Goal: Navigation & Orientation: Find specific page/section

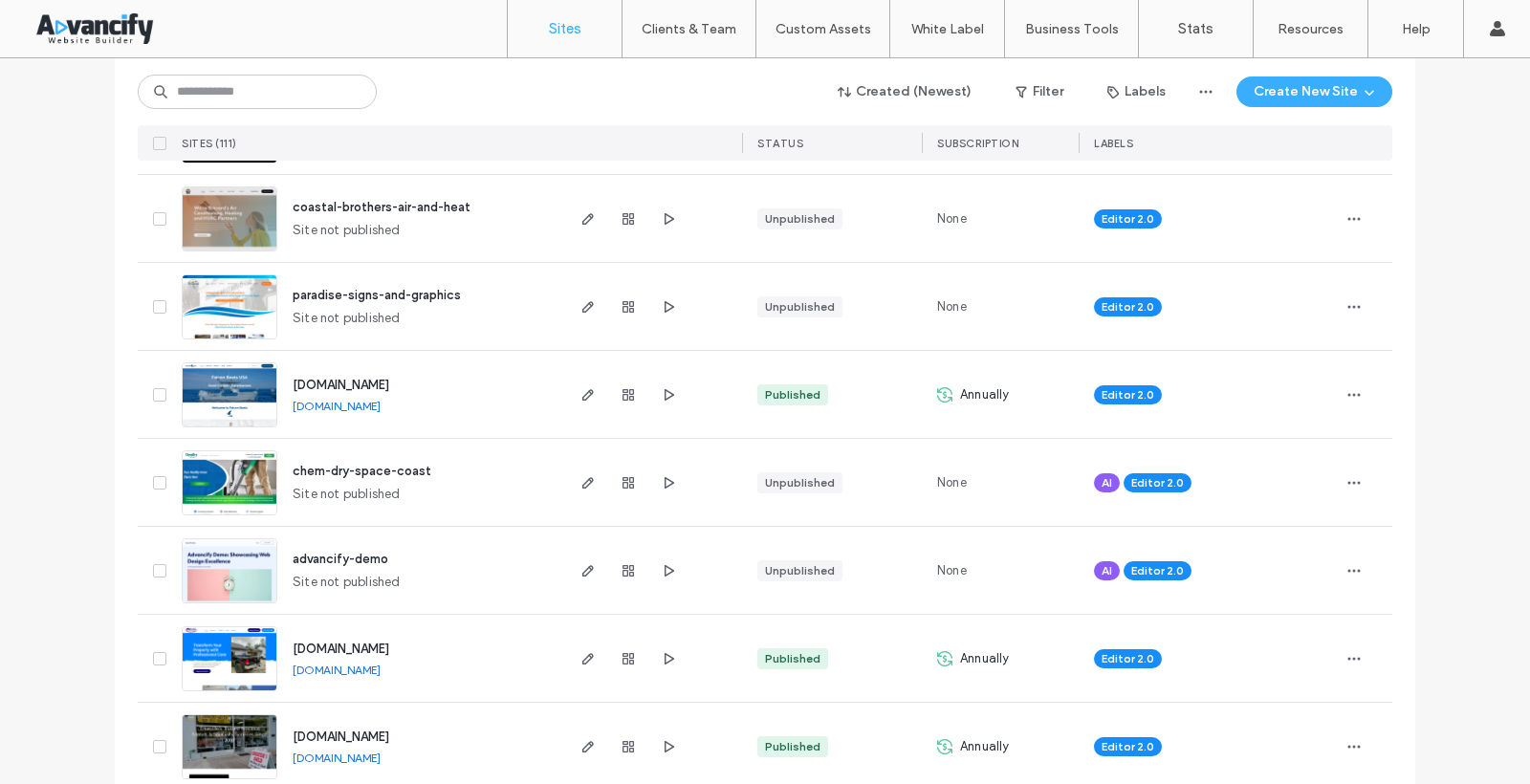
scroll to position [546, 0]
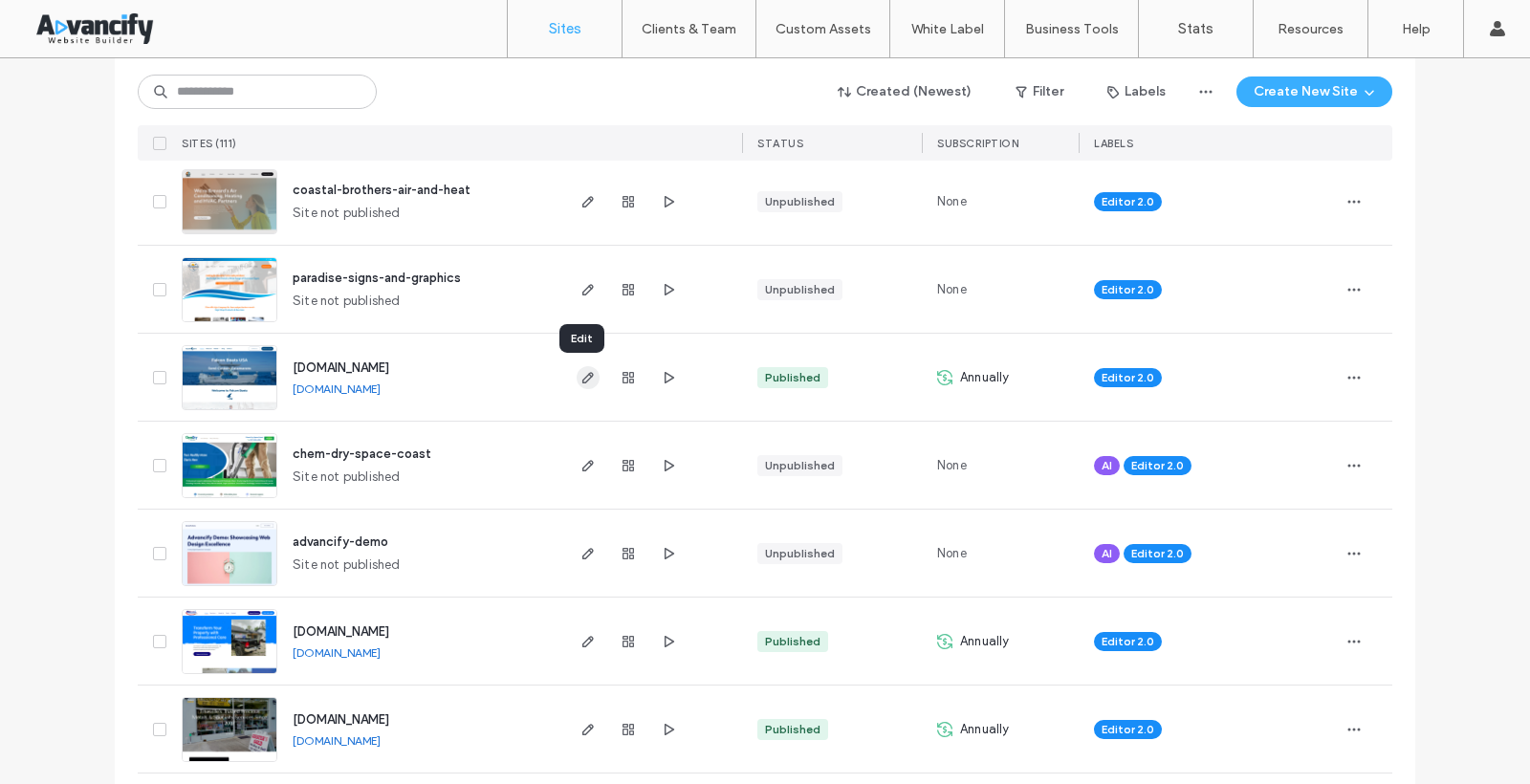
click at [584, 373] on use "button" at bounding box center [588, 377] width 12 height 12
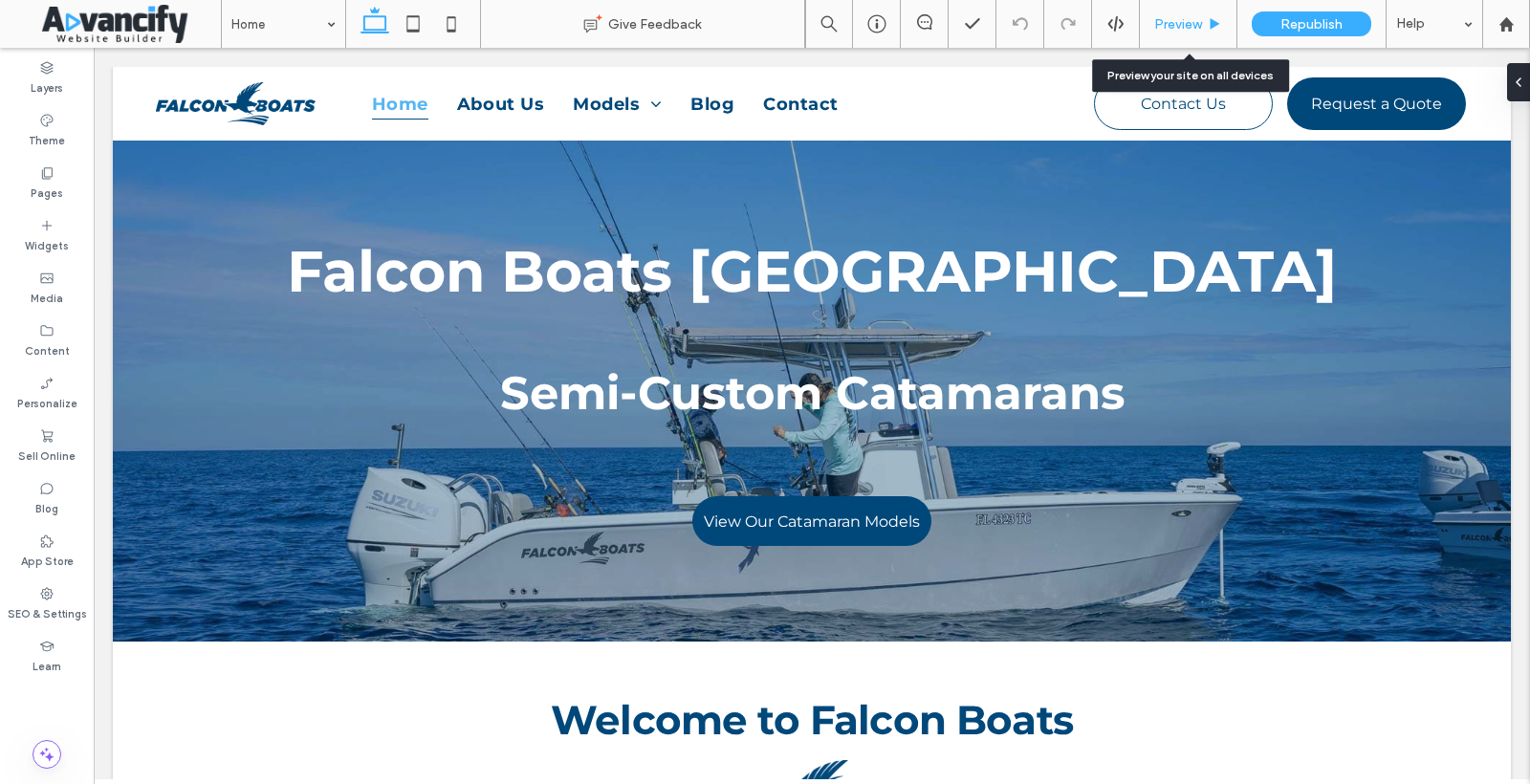
click at [1180, 11] on div "Preview" at bounding box center [1188, 23] width 97 height 48
click at [1218, 26] on icon at bounding box center [1215, 24] width 15 height 15
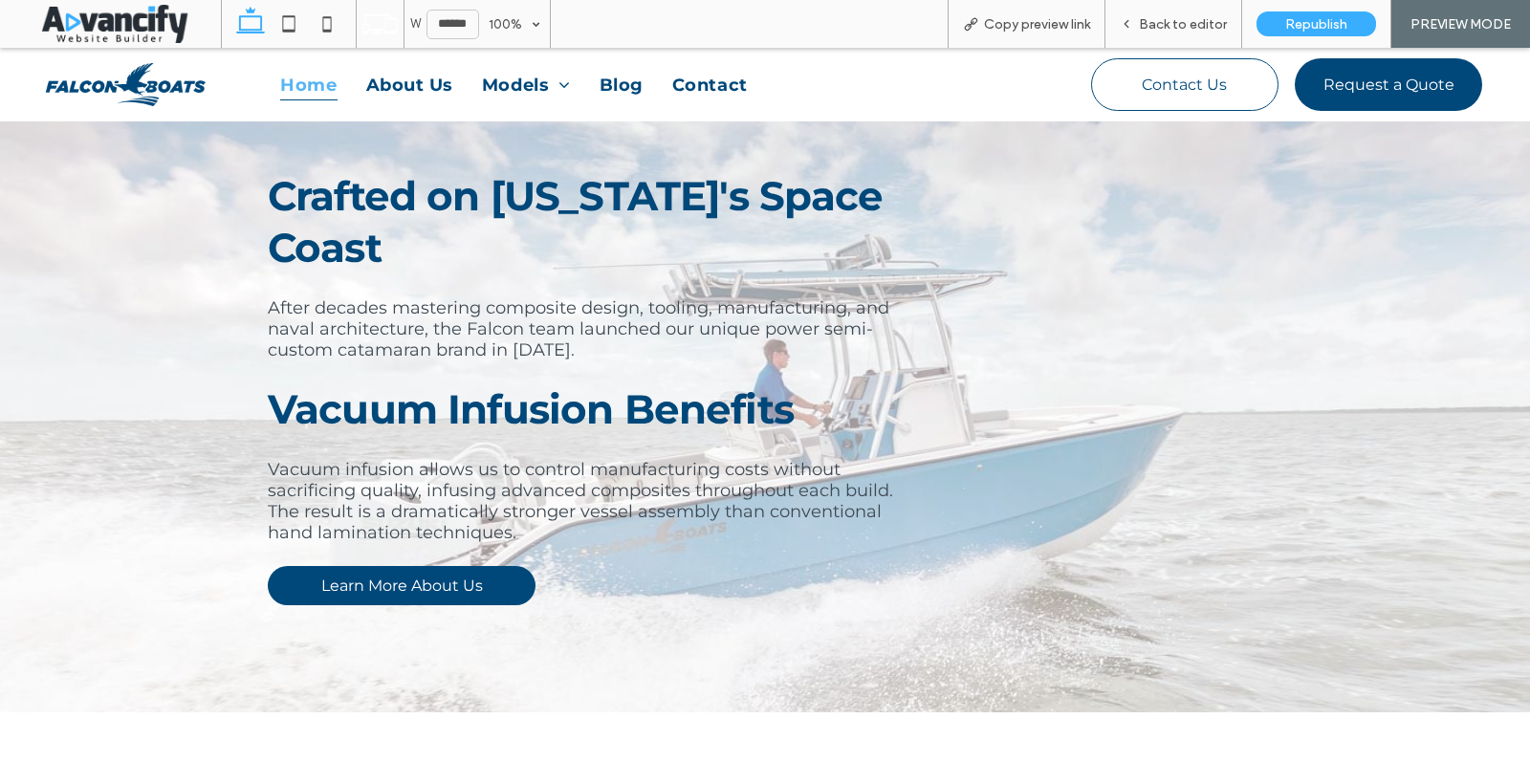
scroll to position [774, 0]
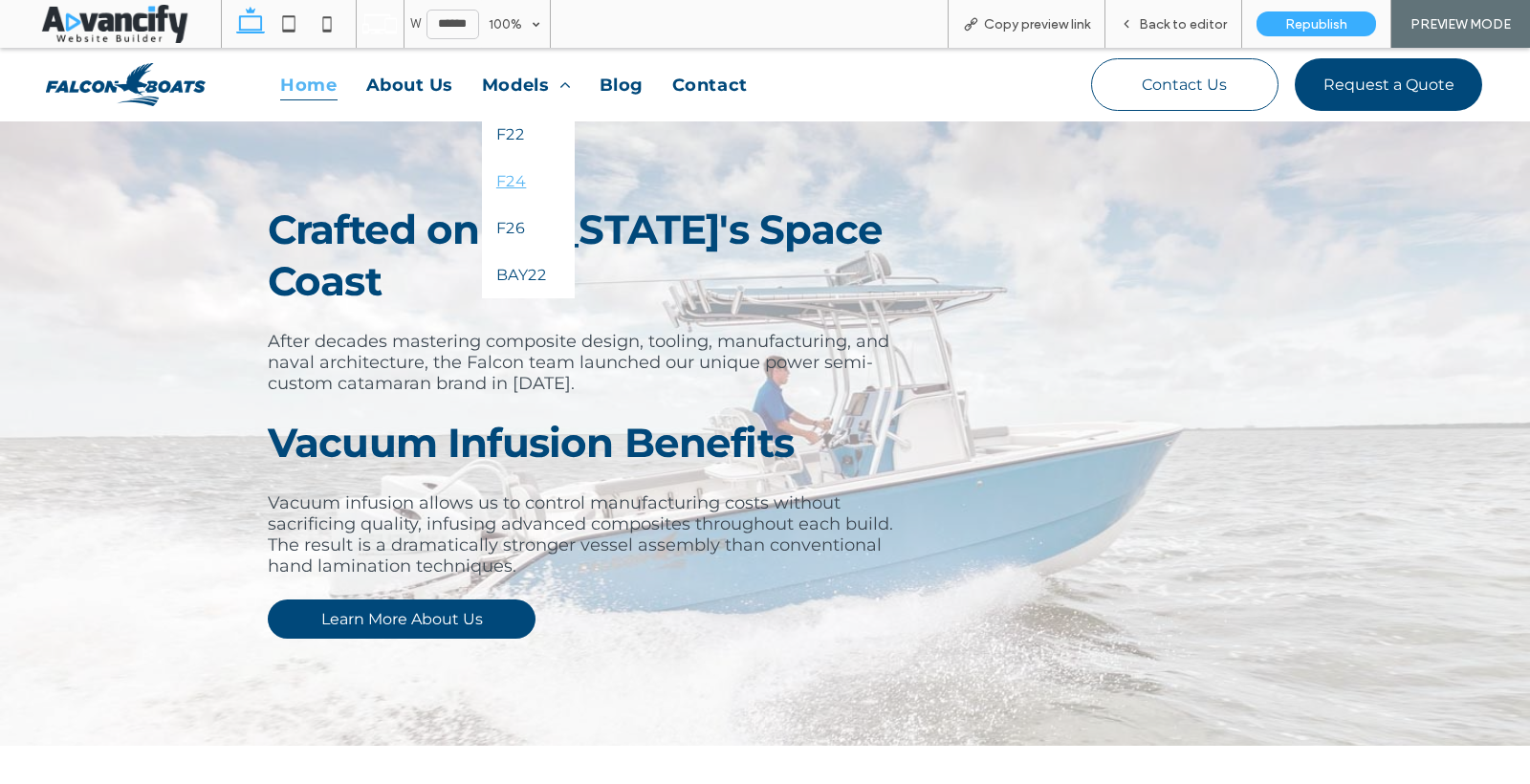
click at [506, 189] on span "F24" at bounding box center [511, 181] width 29 height 18
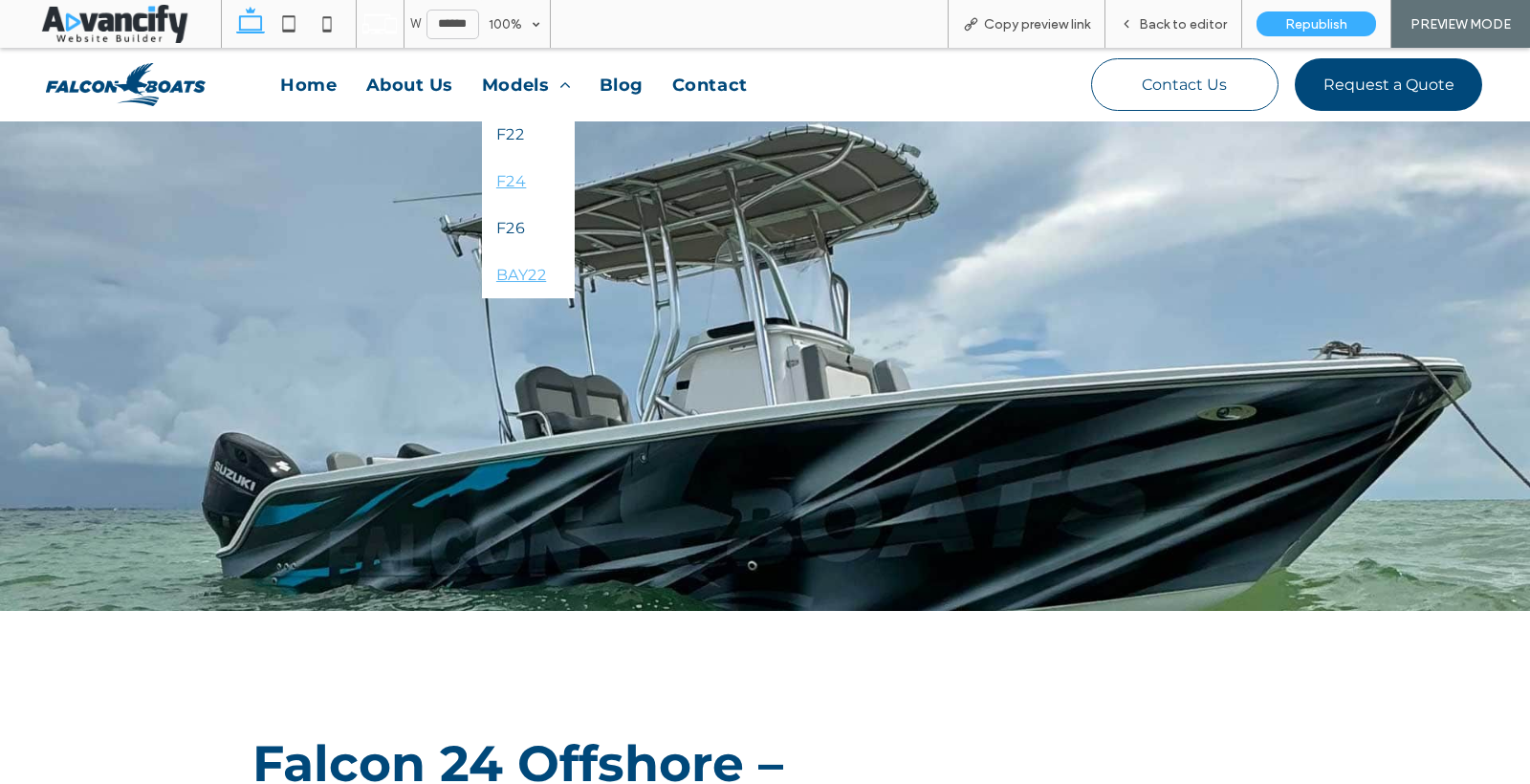
click at [497, 275] on span "BAY22" at bounding box center [521, 274] width 50 height 18
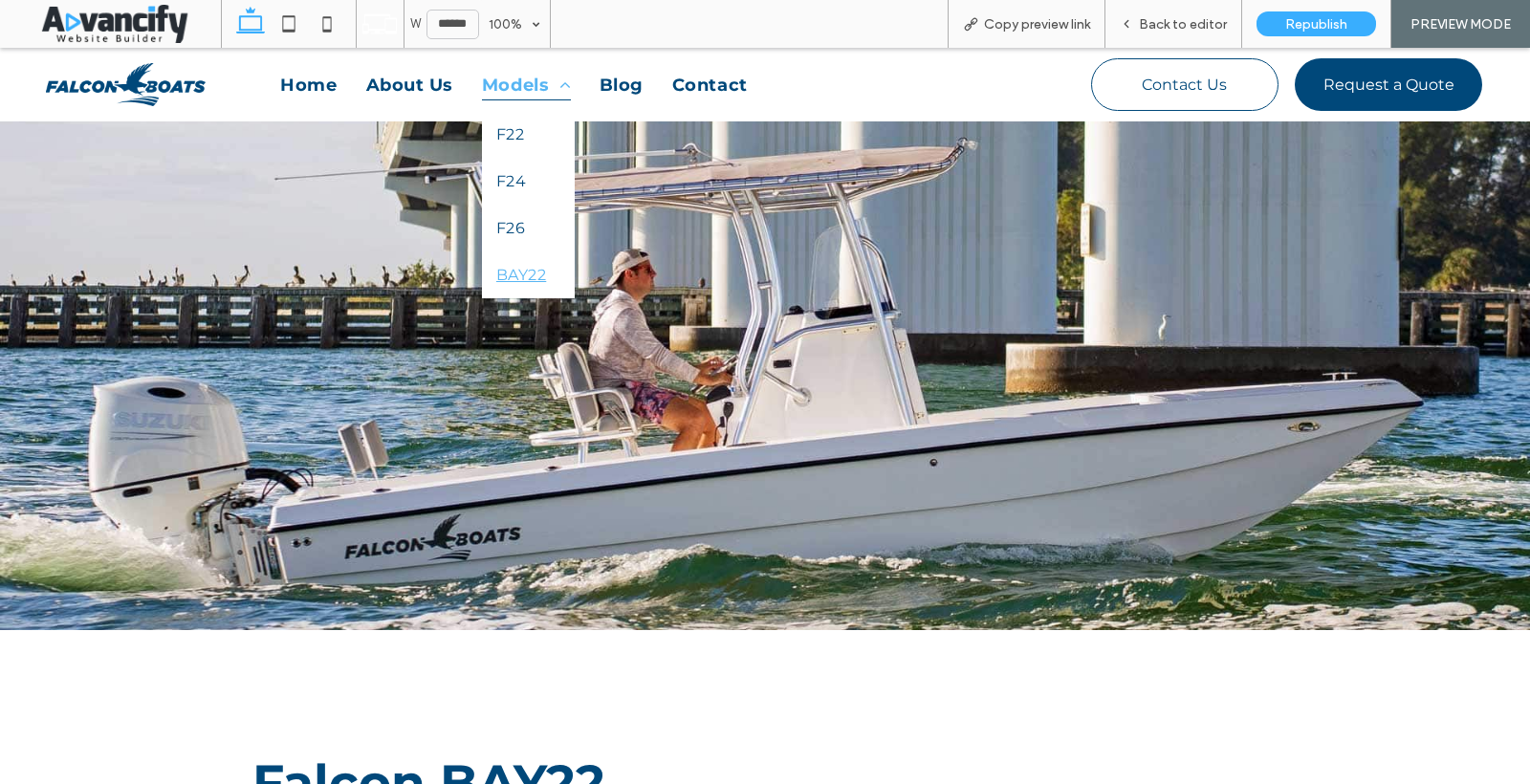
click at [528, 85] on span "Models" at bounding box center [526, 84] width 89 height 30
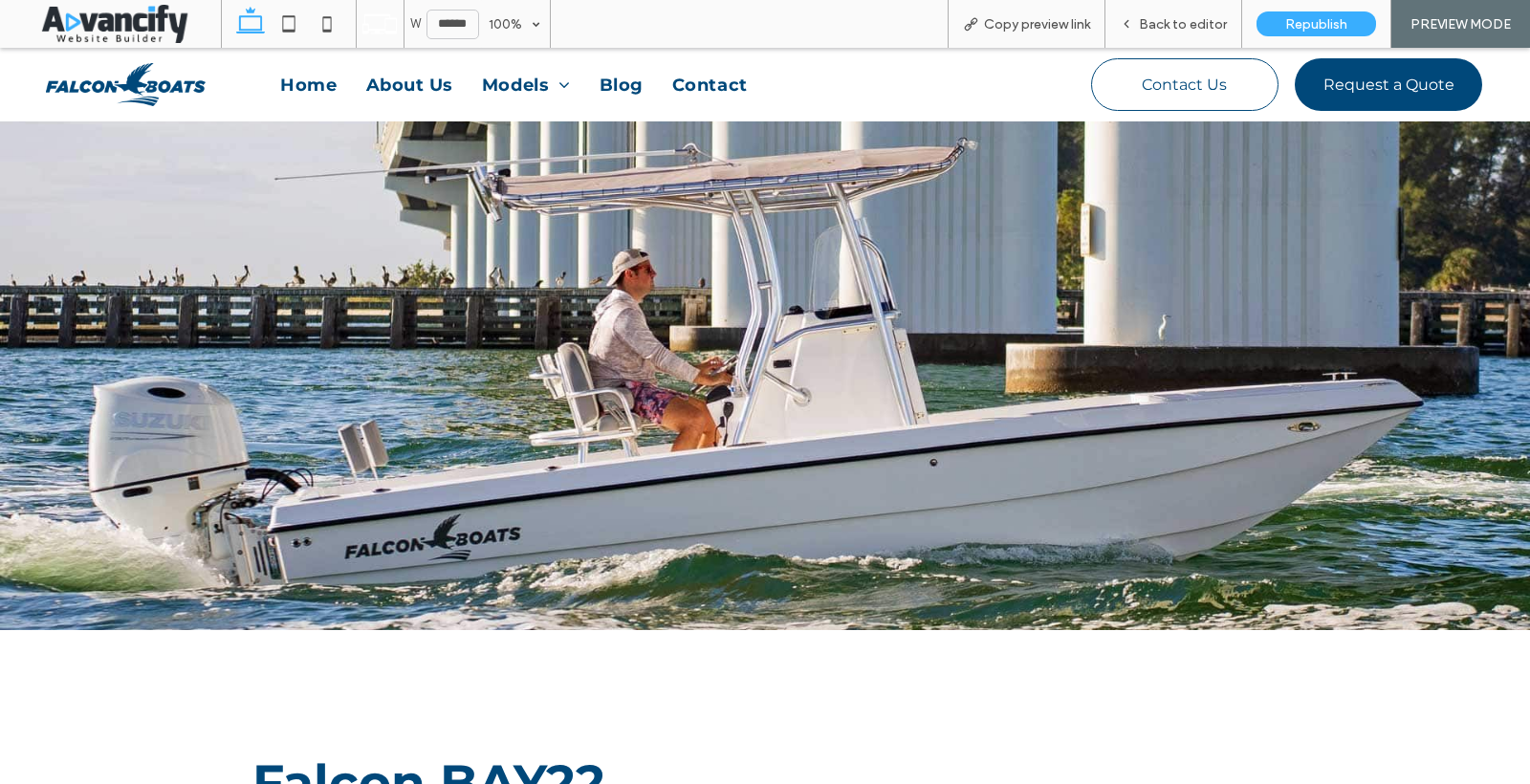
click at [527, 90] on div at bounding box center [765, 392] width 1530 height 784
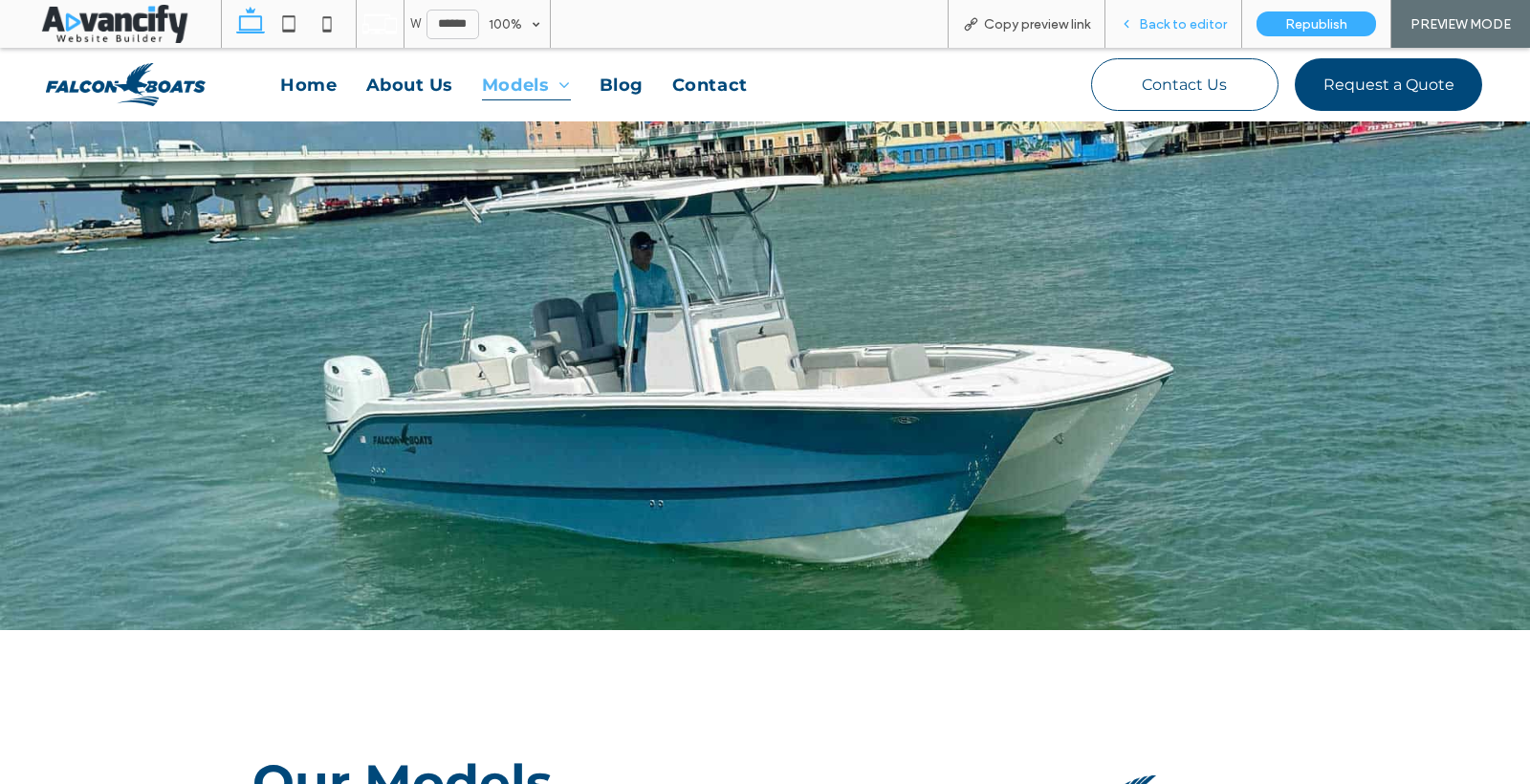
click at [1211, 31] on div "Back to editor" at bounding box center [1174, 23] width 136 height 48
click at [1148, 23] on span "Back to editor" at bounding box center [1183, 24] width 88 height 17
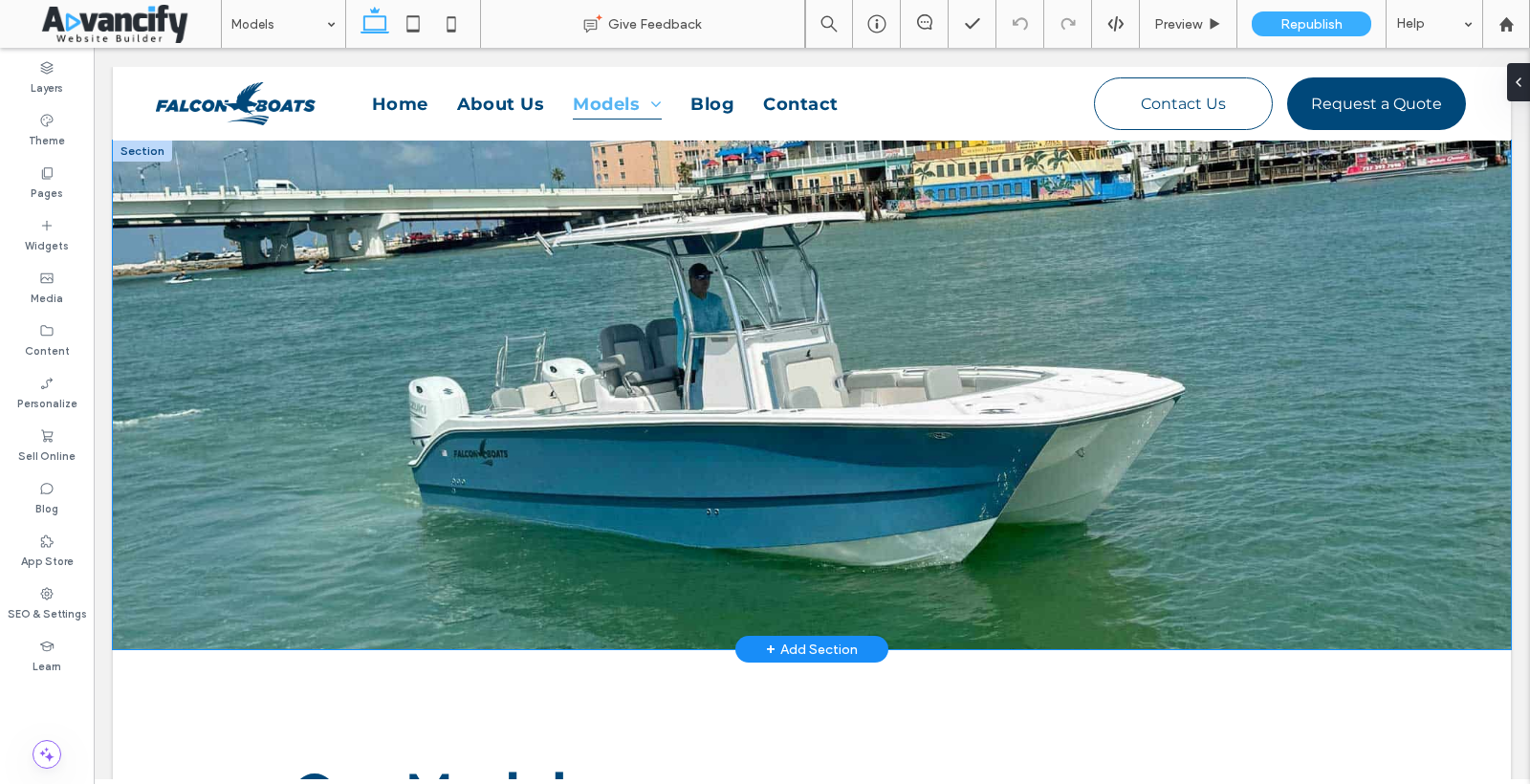
click at [258, 196] on div at bounding box center [812, 394] width 1148 height 509
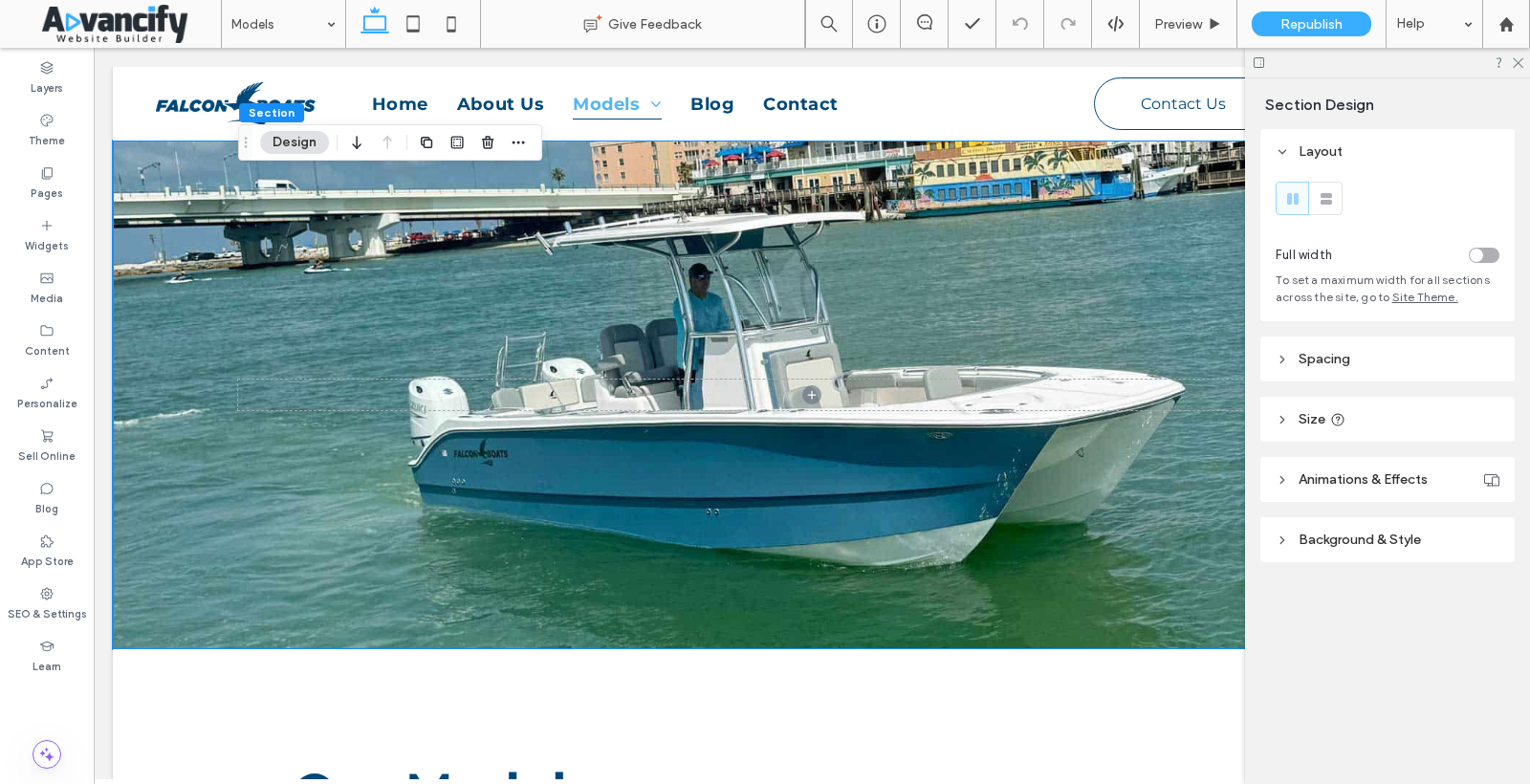
click at [1295, 539] on header "Background & Style" at bounding box center [1387, 539] width 254 height 45
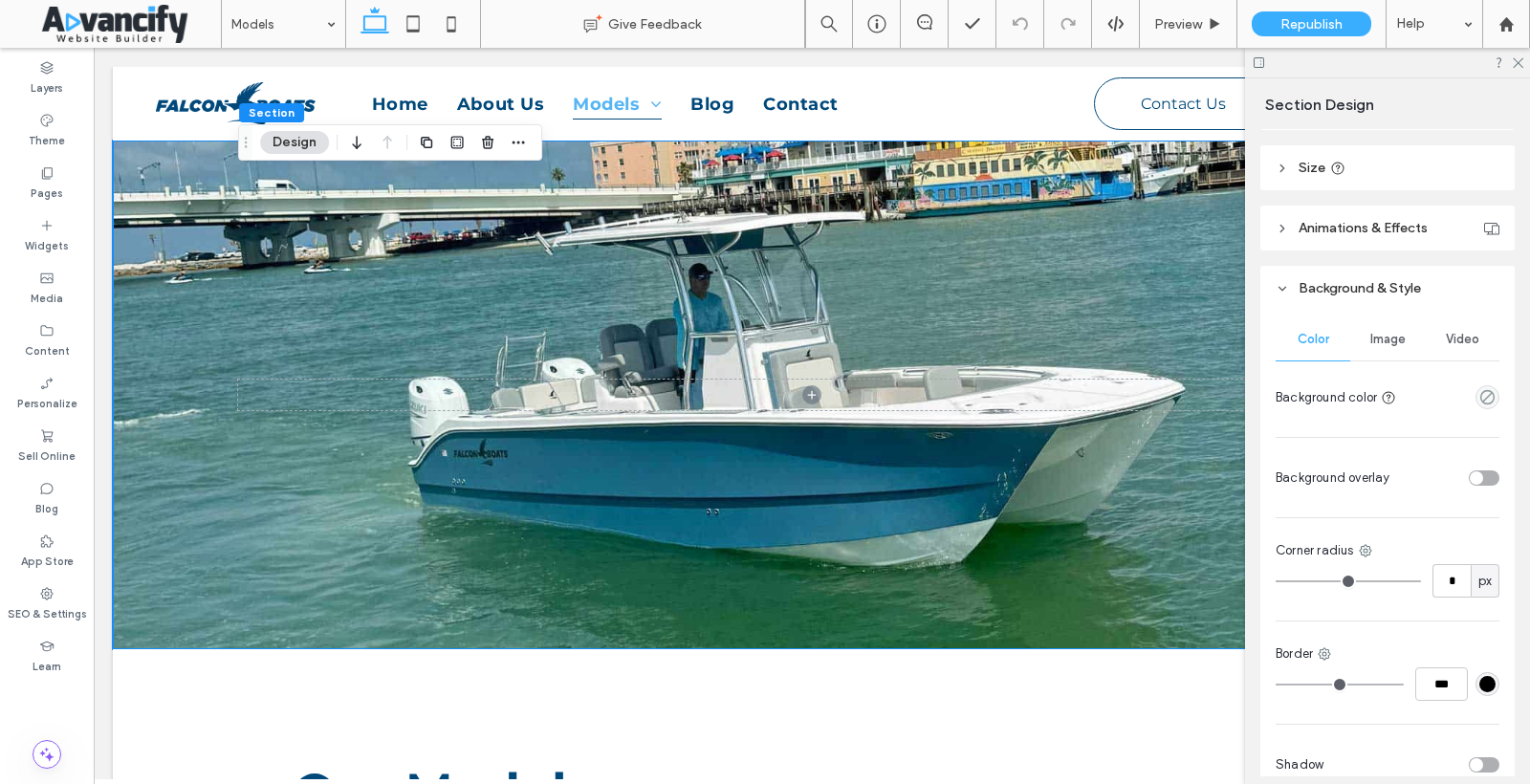
scroll to position [237, 0]
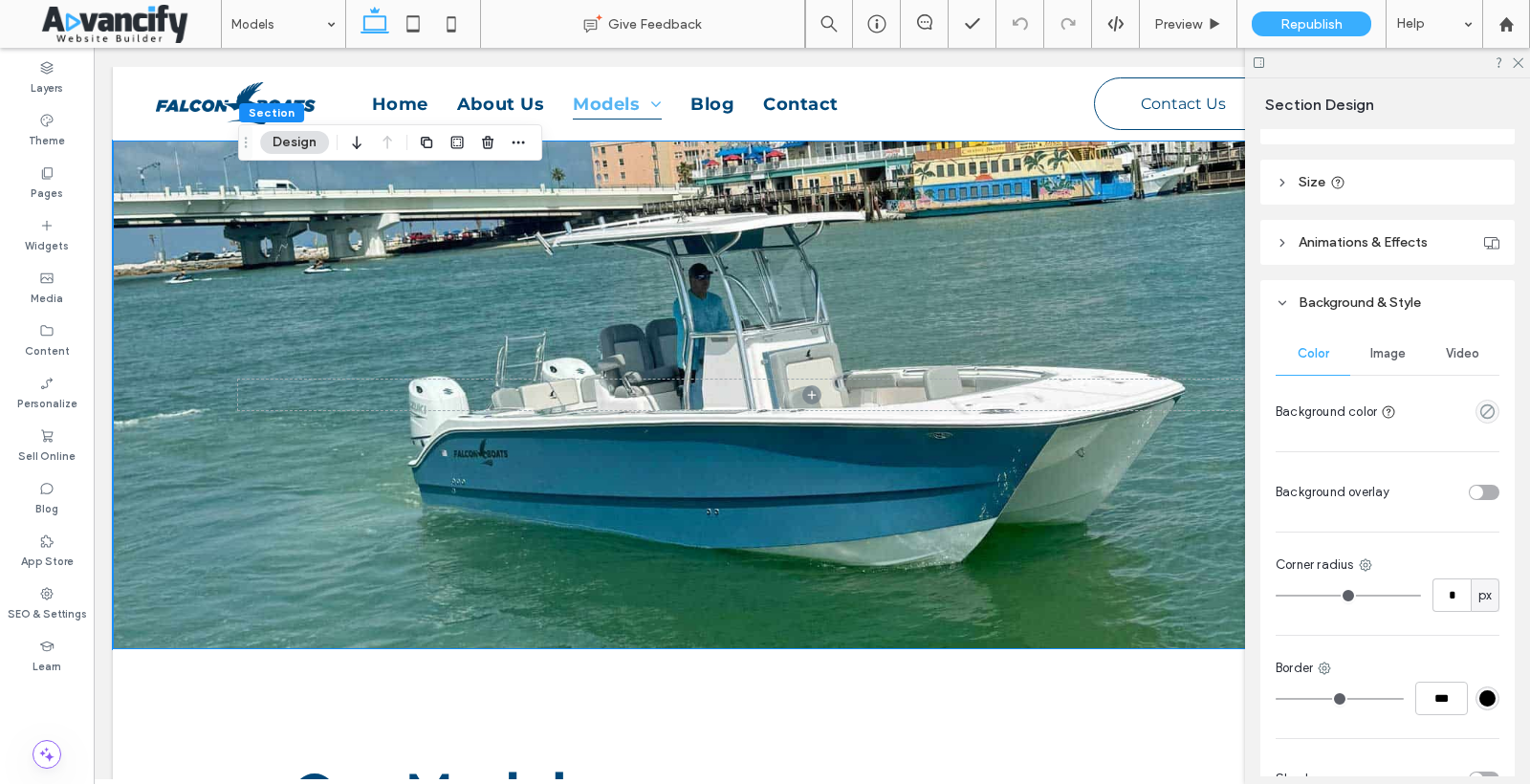
click at [1383, 358] on span "Image" at bounding box center [1388, 354] width 35 height 16
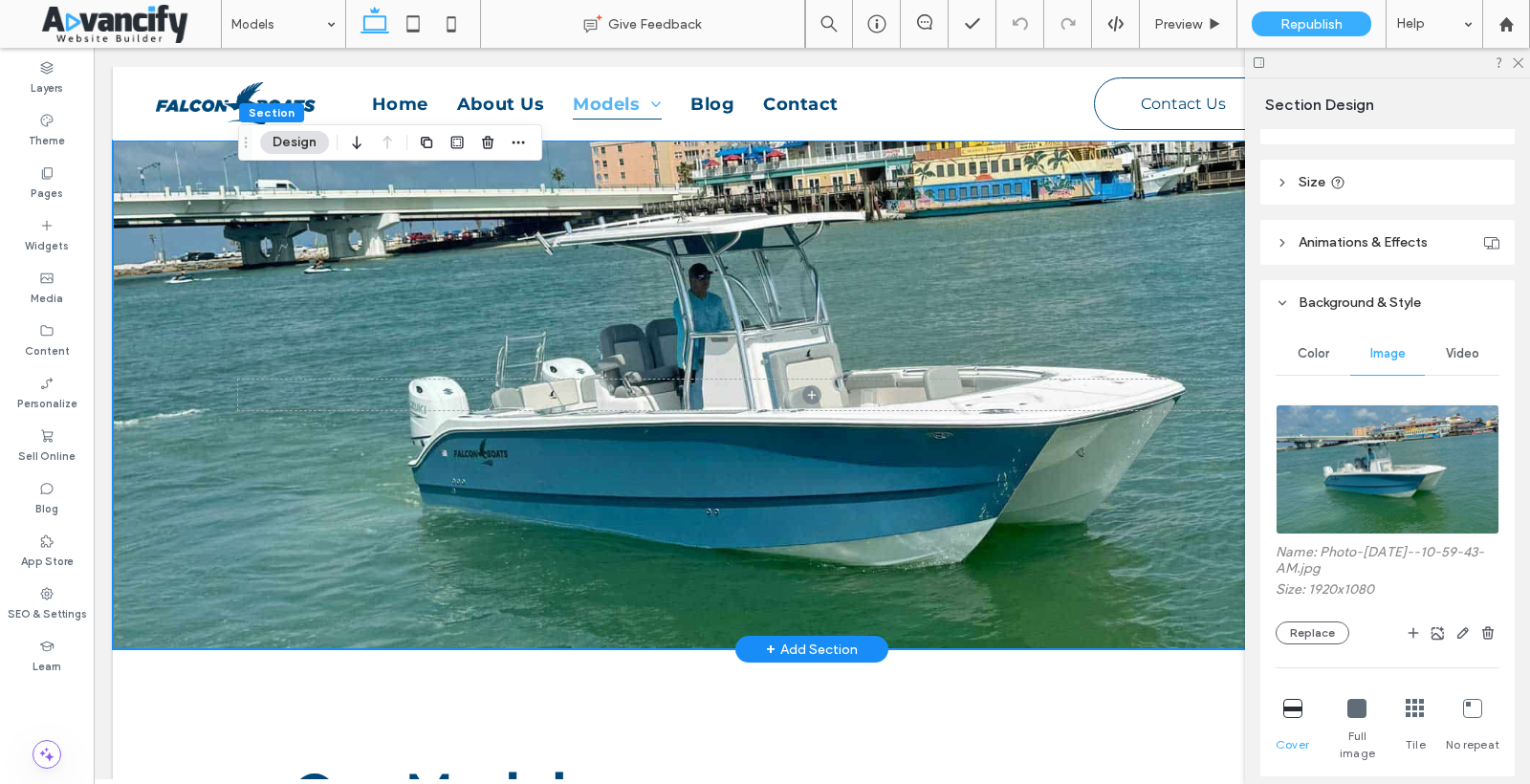
click at [1041, 449] on div at bounding box center [812, 394] width 1148 height 509
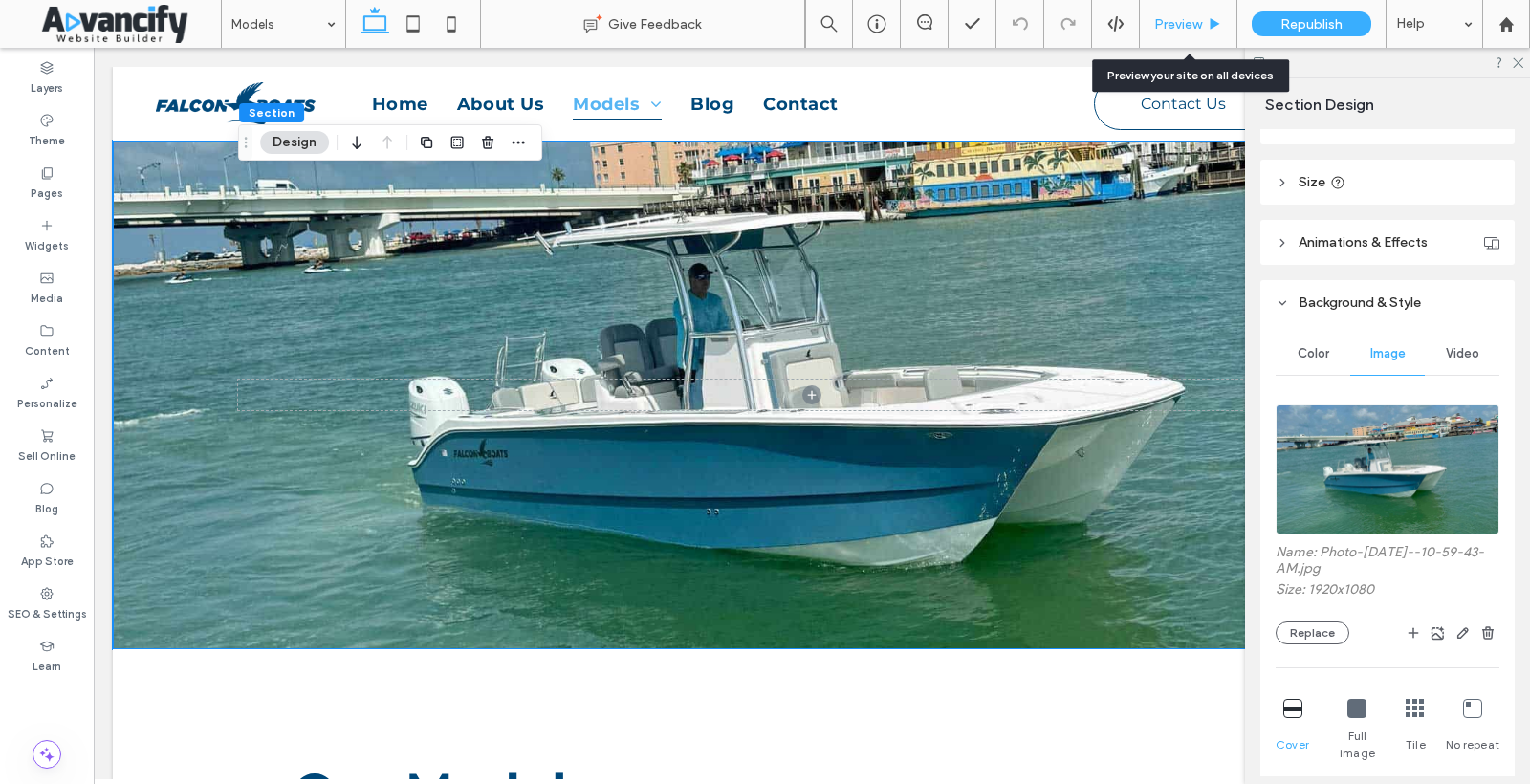
click at [1173, 17] on span "Preview" at bounding box center [1178, 24] width 48 height 17
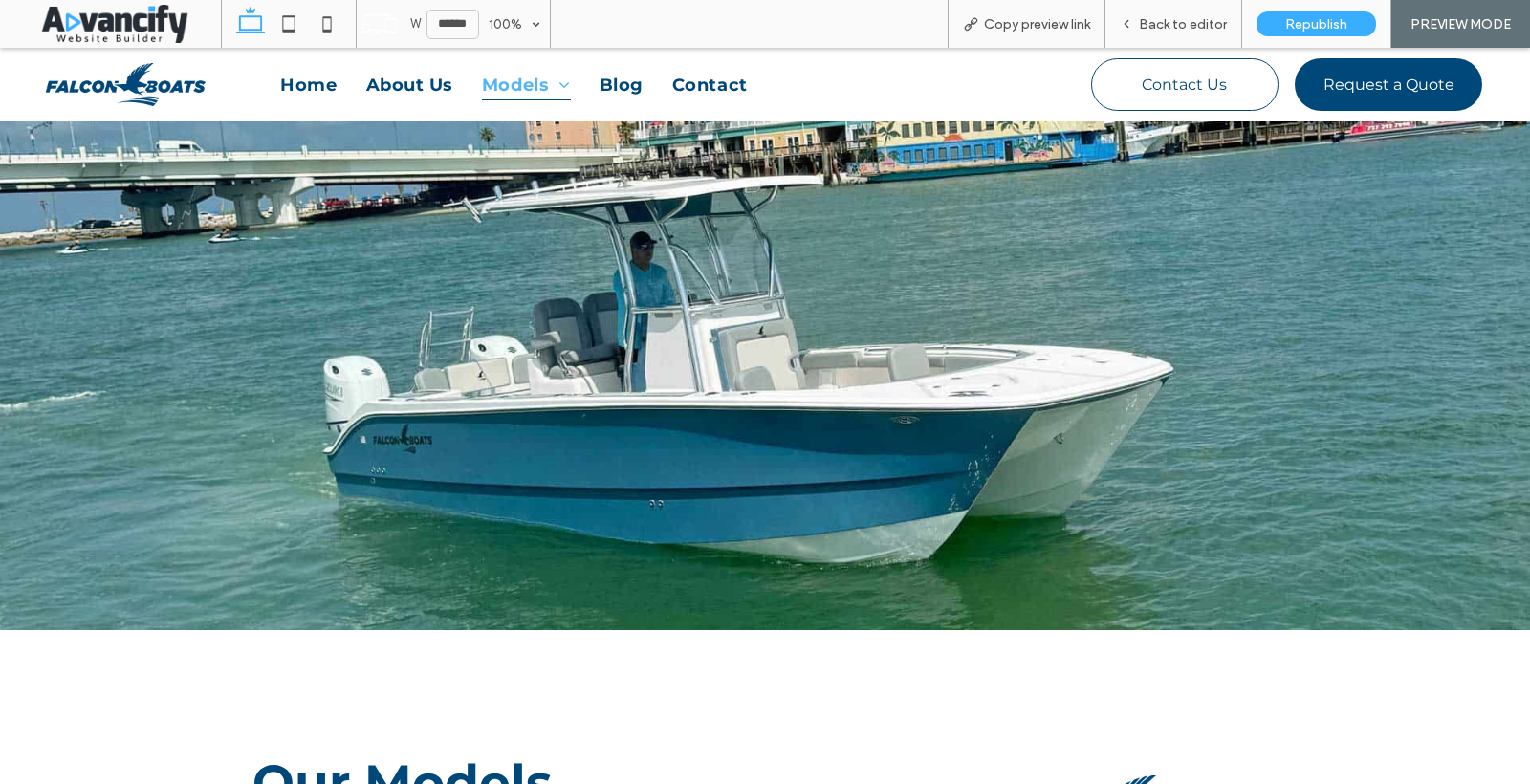
click at [1173, 17] on span "Back to editor" at bounding box center [1183, 24] width 88 height 17
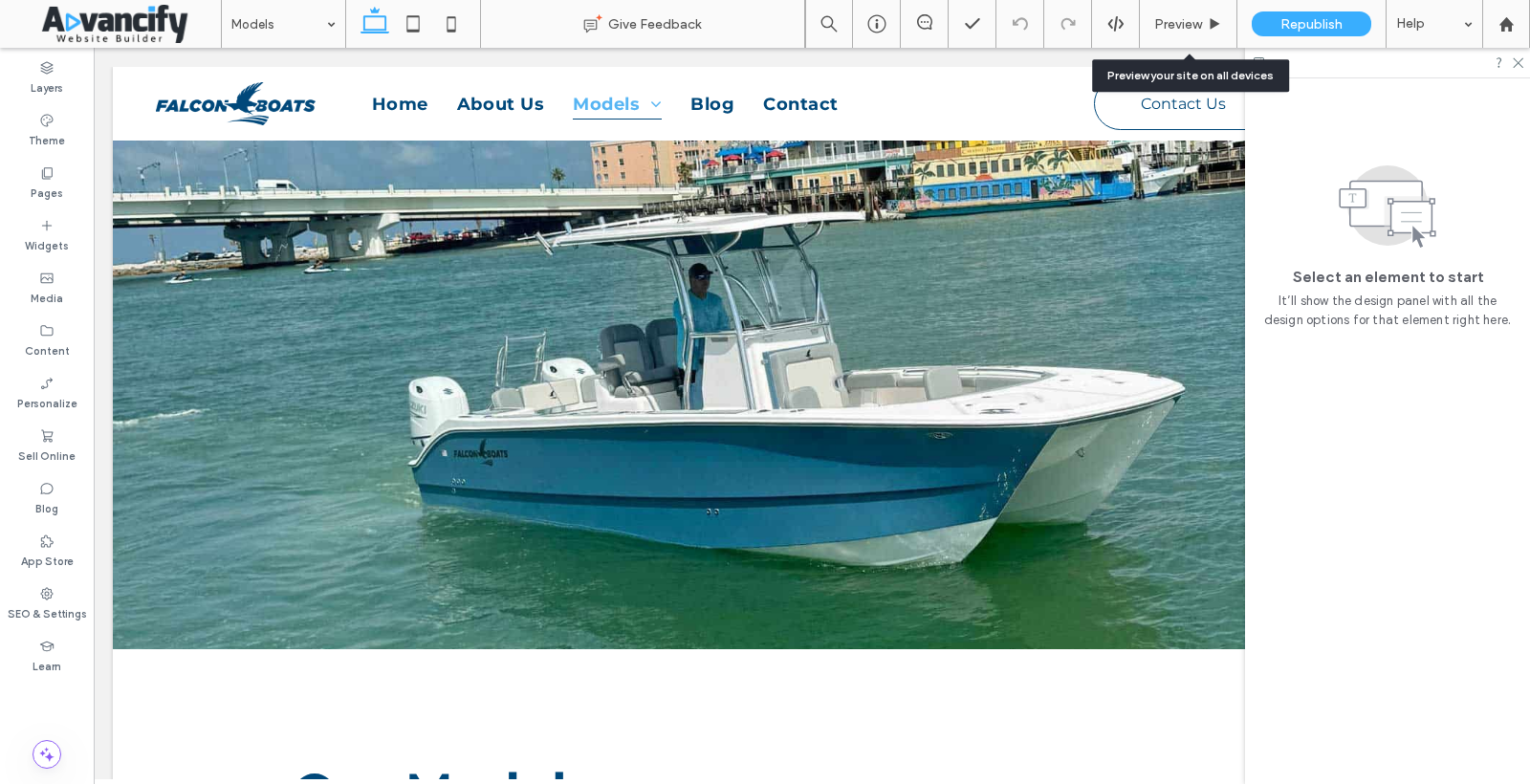
click at [1173, 17] on span "Preview" at bounding box center [1178, 24] width 48 height 17
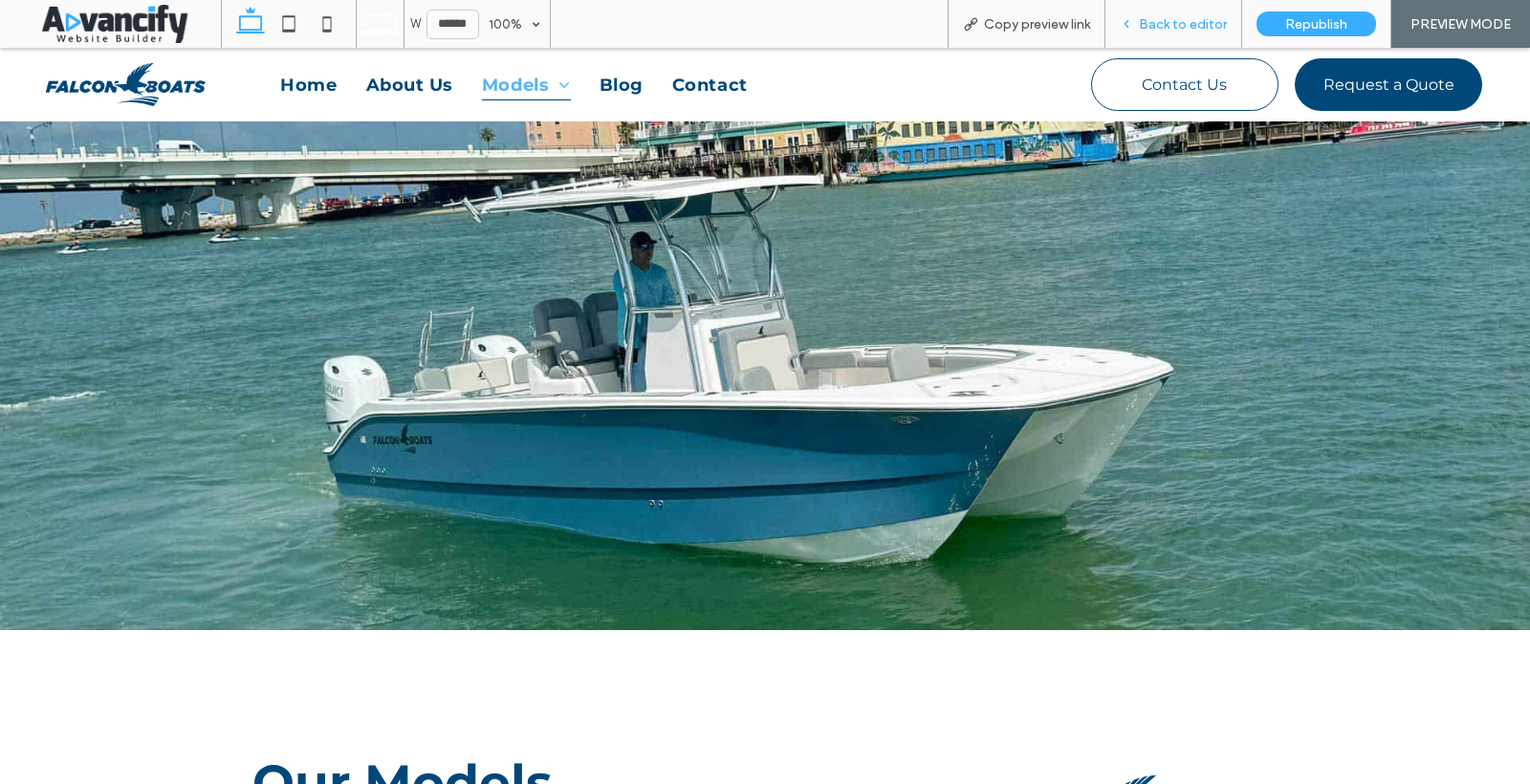
click at [1146, 25] on span "Back to editor" at bounding box center [1183, 24] width 88 height 17
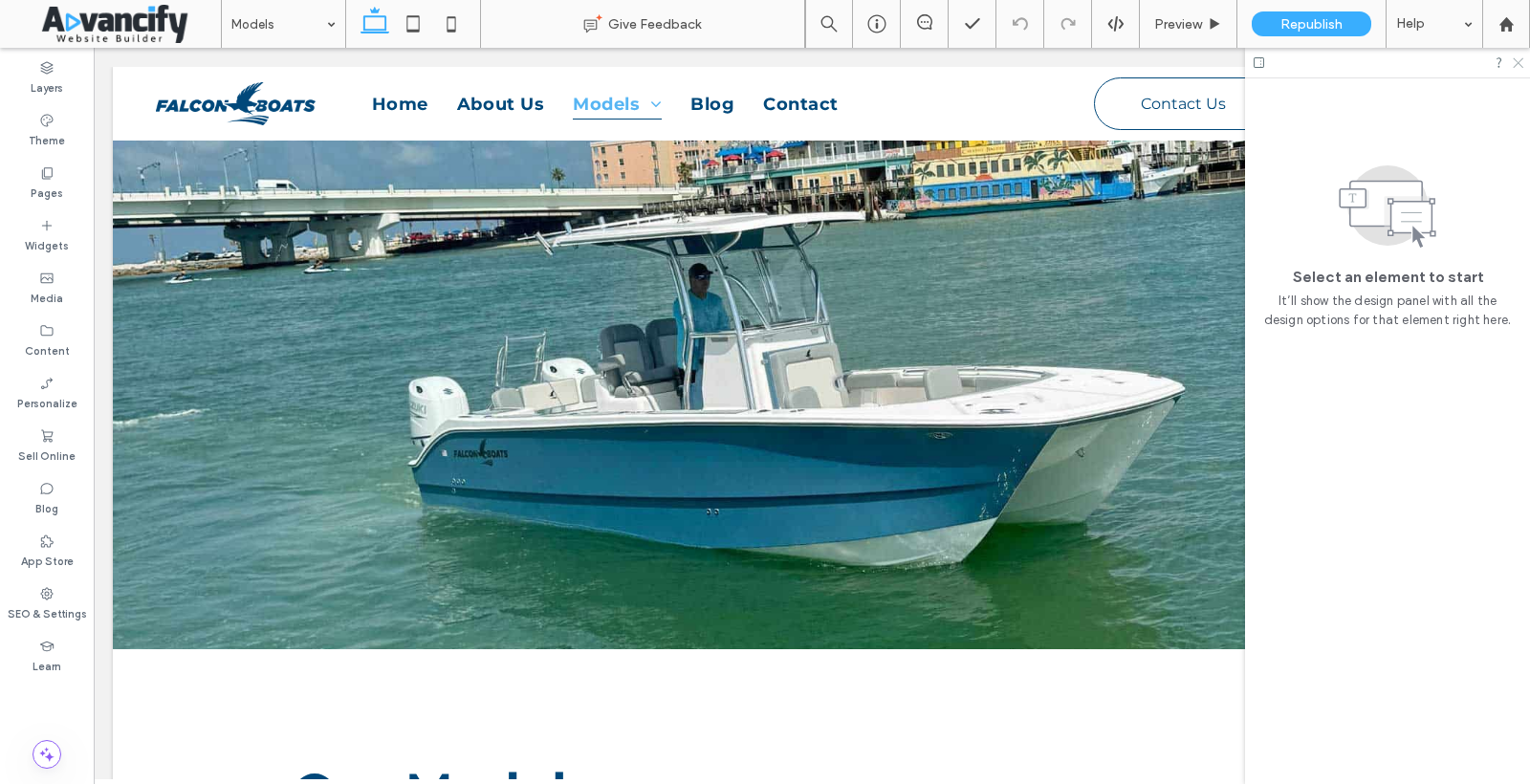
click at [1517, 65] on icon at bounding box center [1516, 61] width 13 height 13
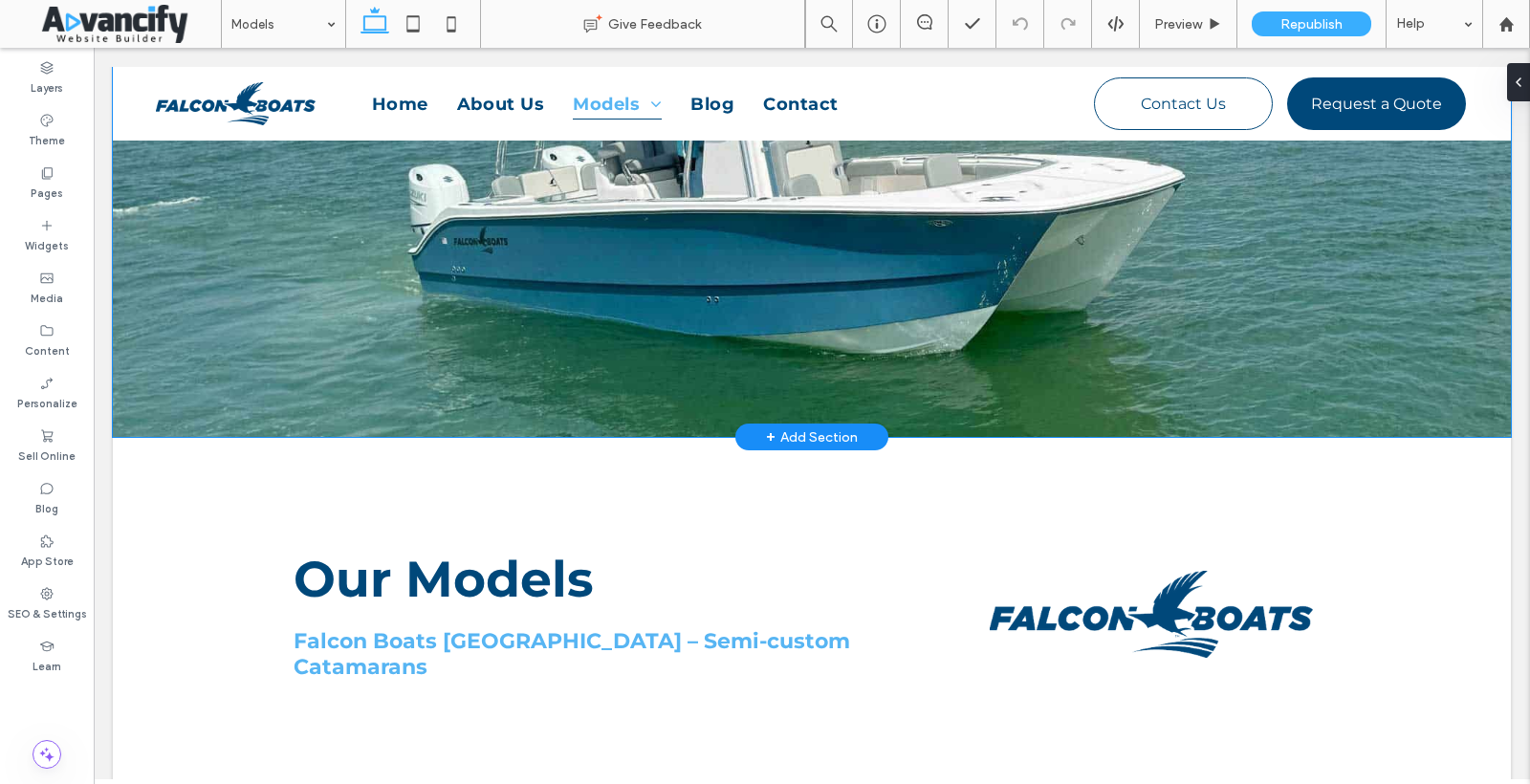
scroll to position [224, 0]
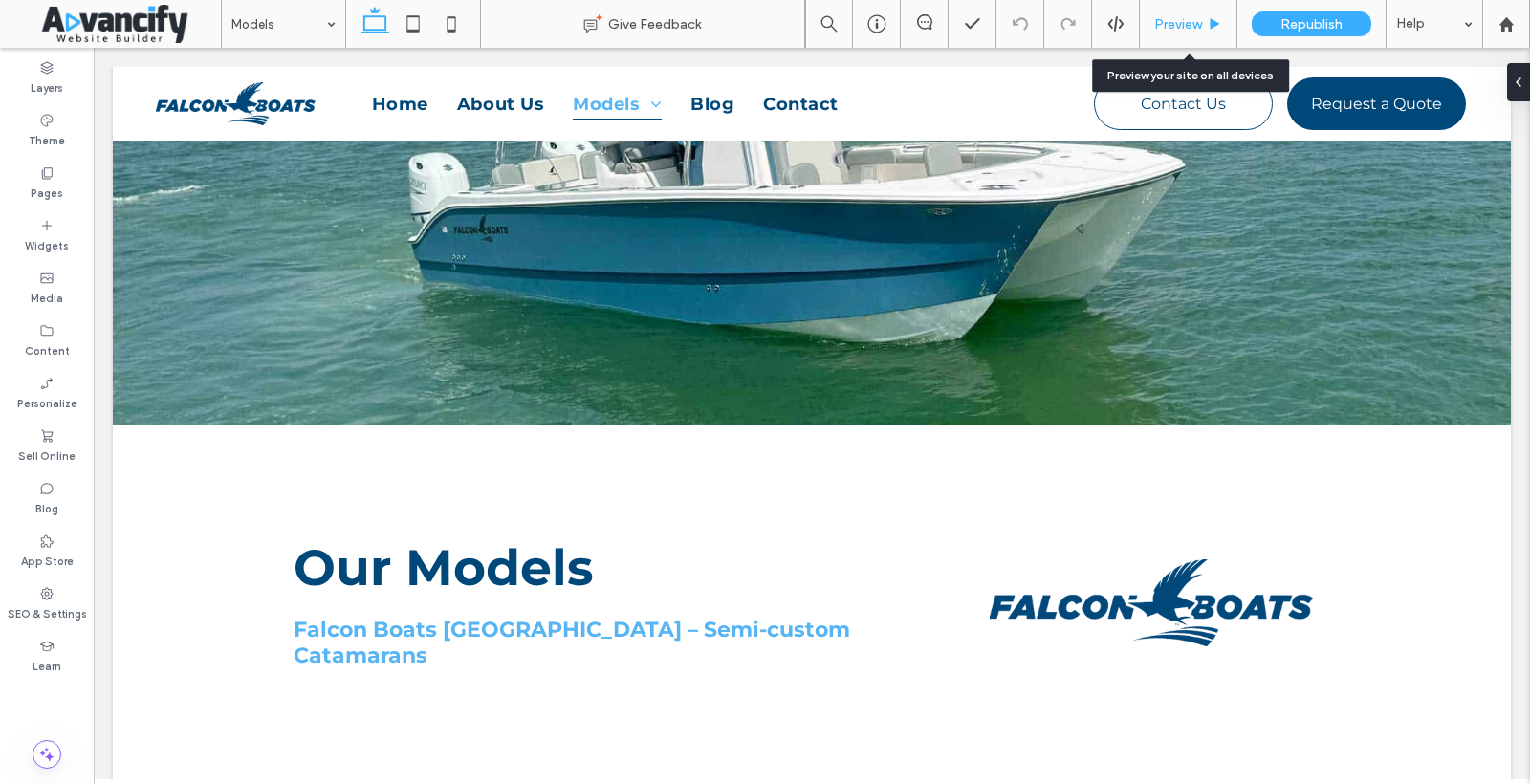
click at [1218, 1] on div "Preview" at bounding box center [1188, 23] width 97 height 48
click at [1203, 27] on div "Preview" at bounding box center [1187, 24] width 96 height 17
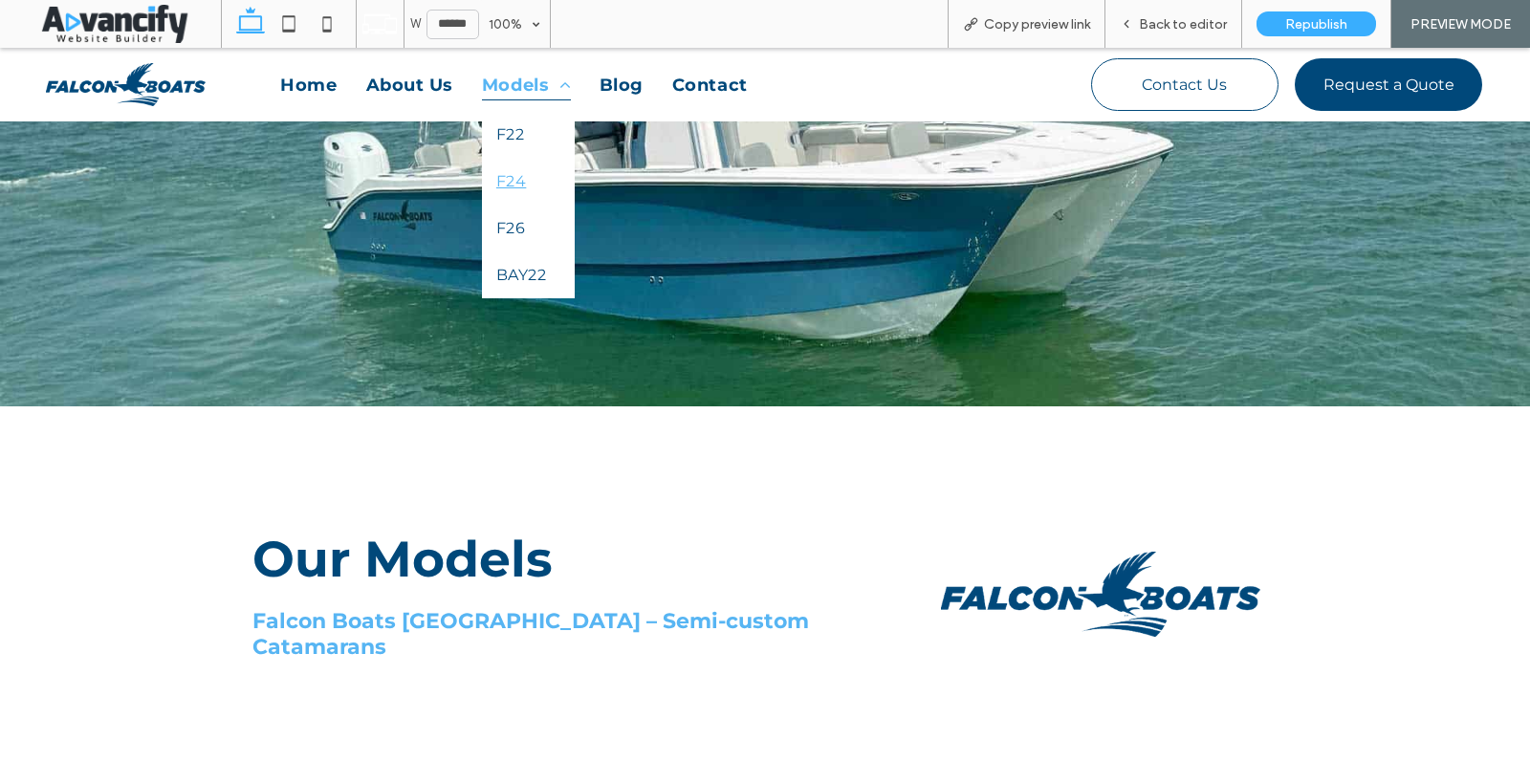
click at [528, 180] on link "F24" at bounding box center [528, 181] width 92 height 47
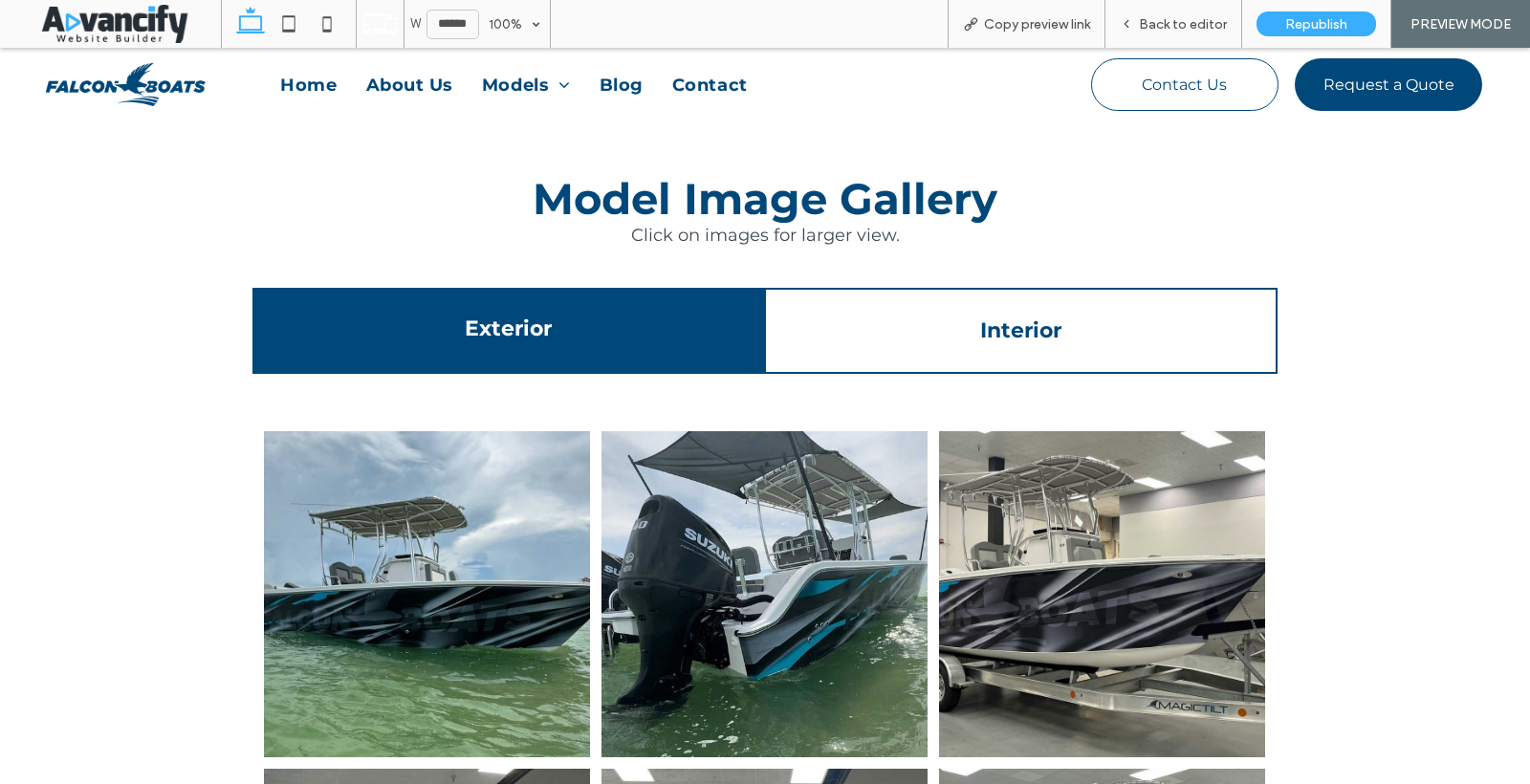
scroll to position [2860, 0]
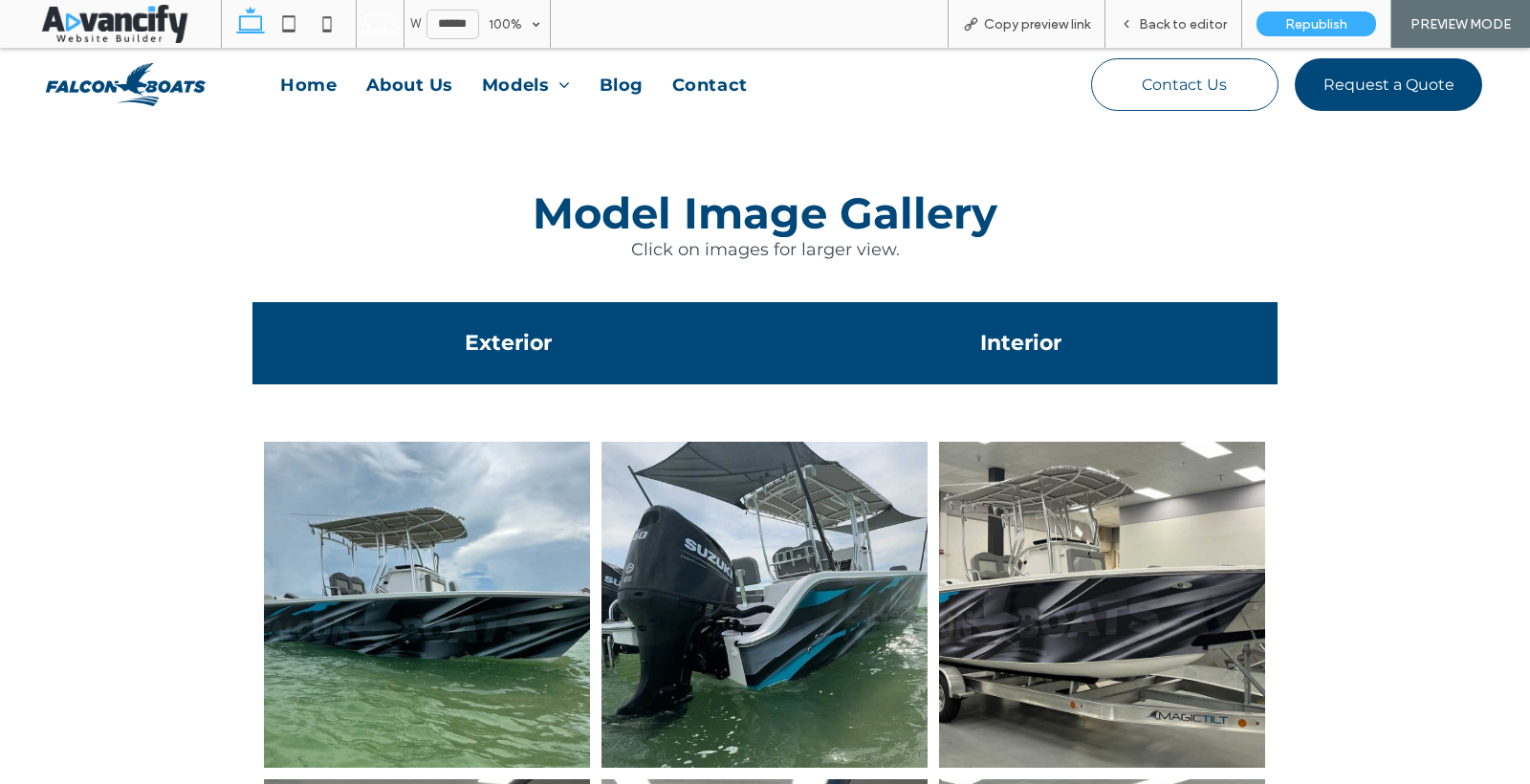
click at [910, 330] on h4 "Interior" at bounding box center [1021, 342] width 490 height 26
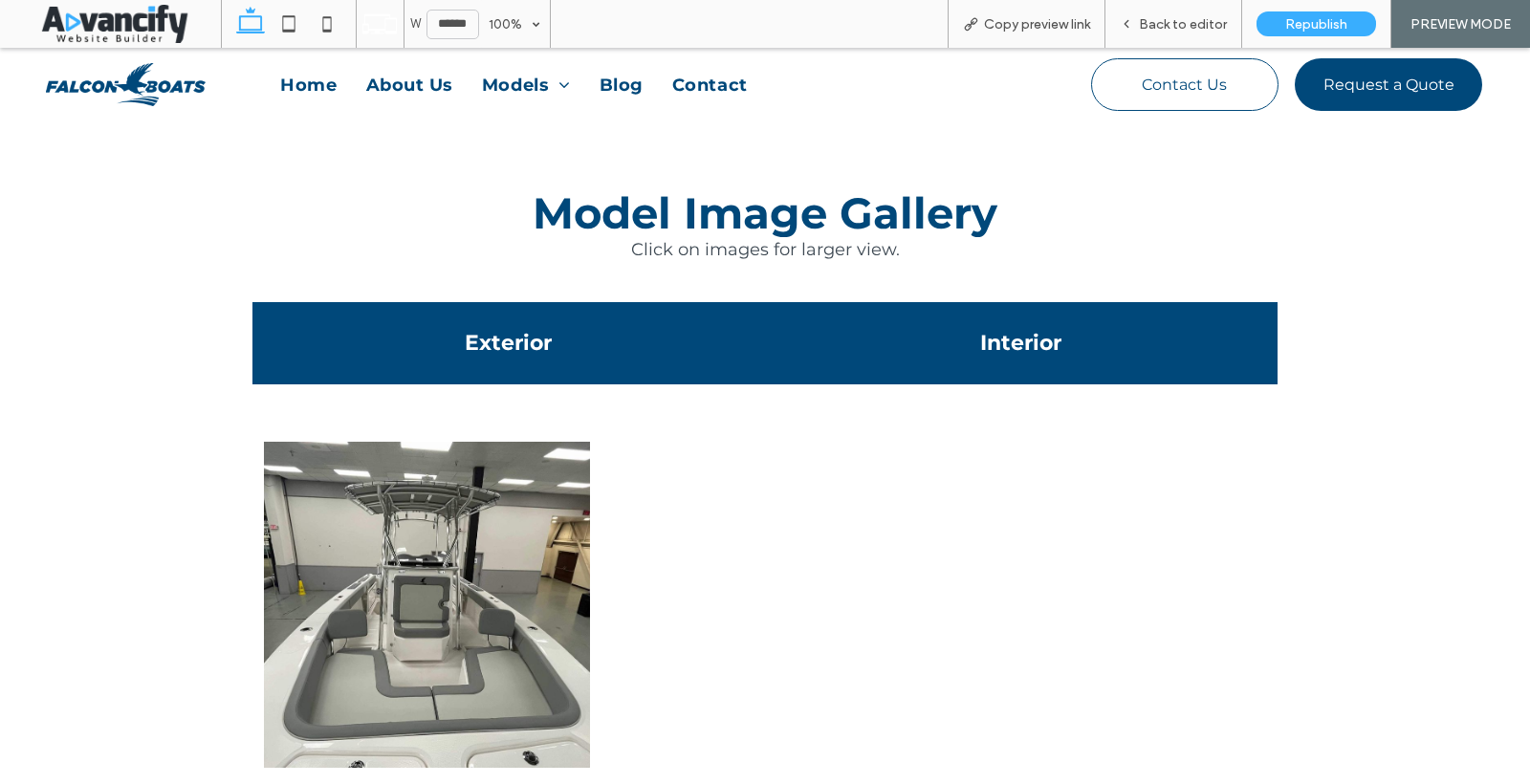
click at [591, 302] on div "Exterior" at bounding box center [508, 342] width 513 height 82
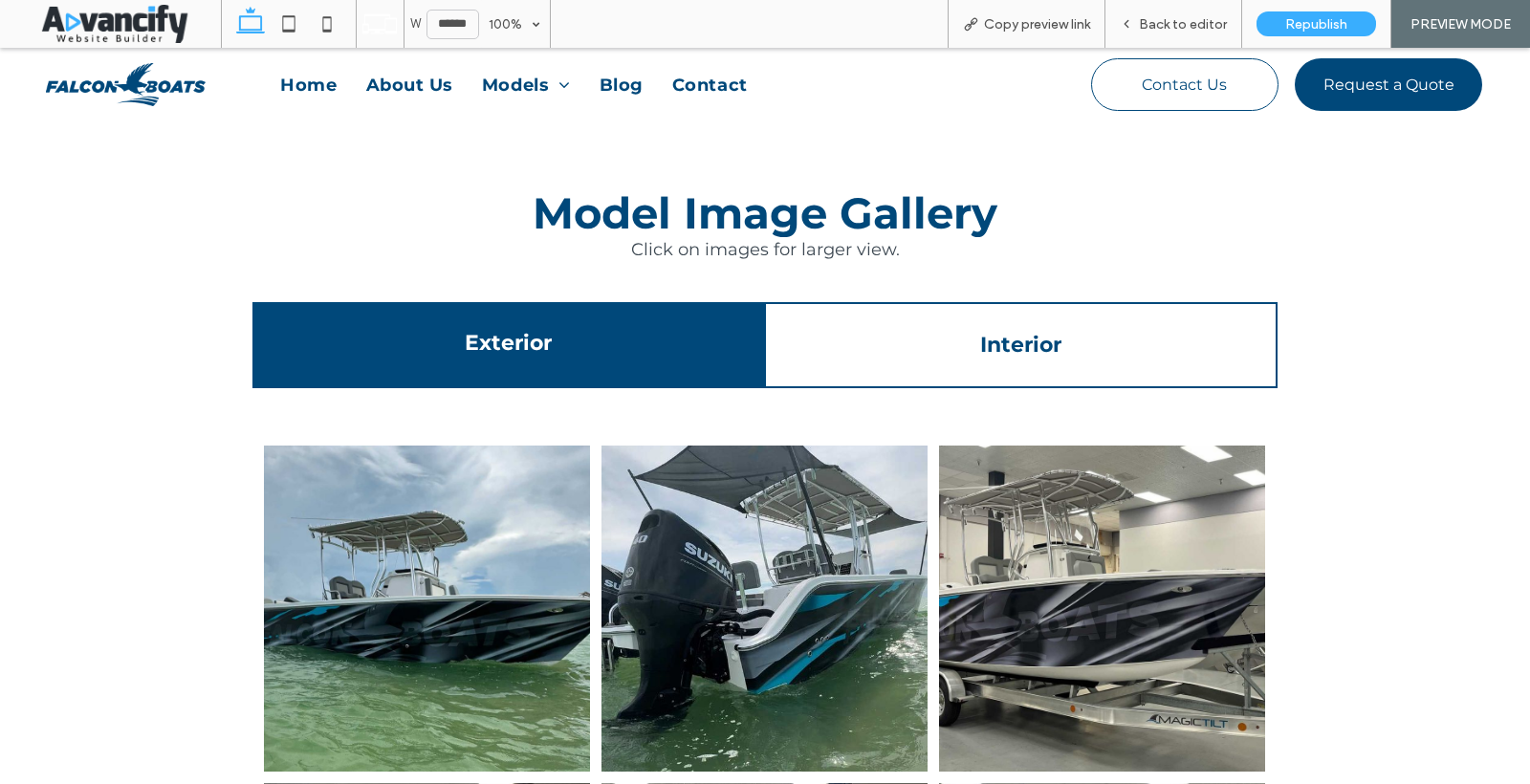
click at [1108, 388] on div "Button Button Button Button Button Button Button View more" at bounding box center [764, 792] width 1025 height 807
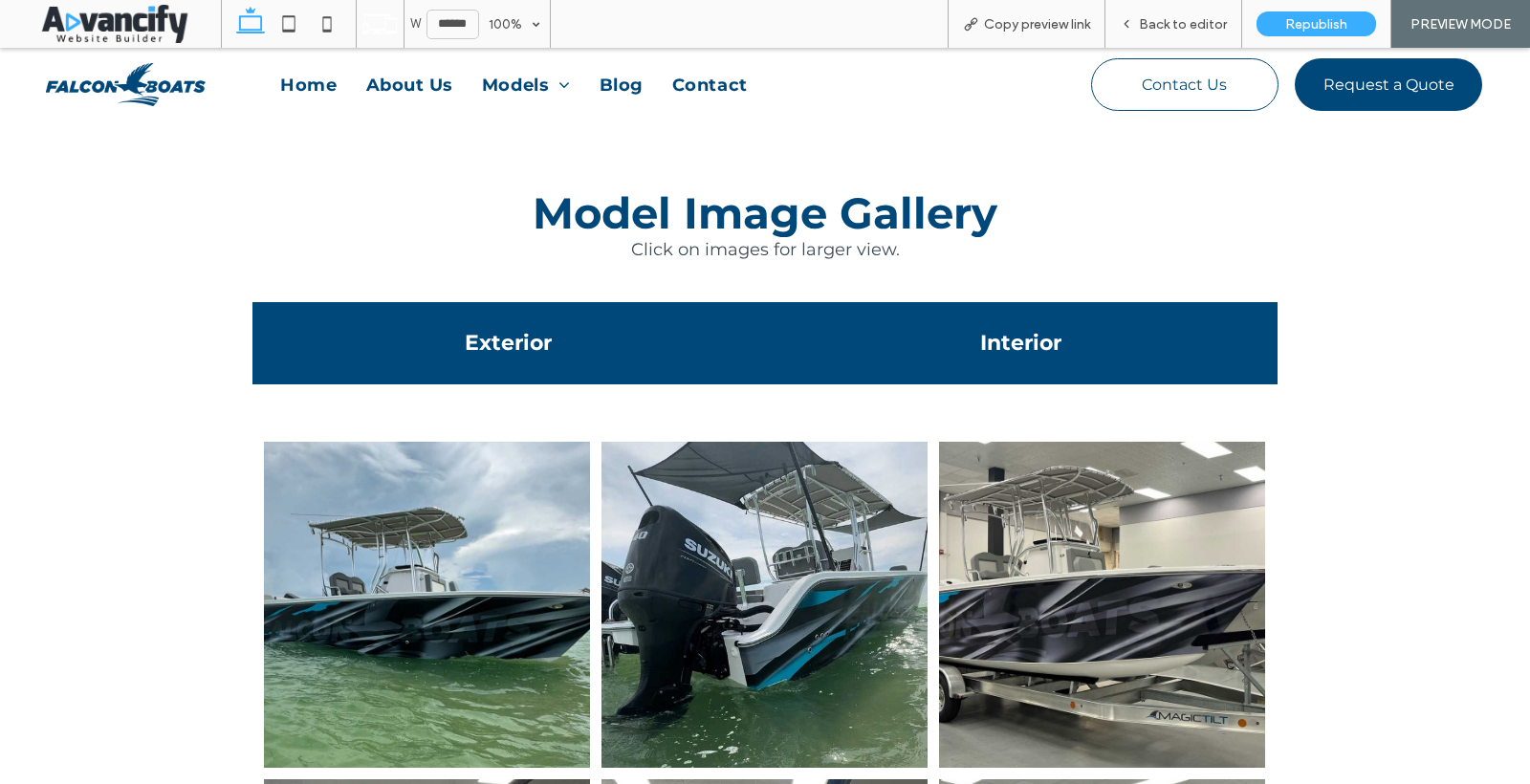
click at [1102, 330] on h4 "Interior" at bounding box center [1021, 342] width 490 height 26
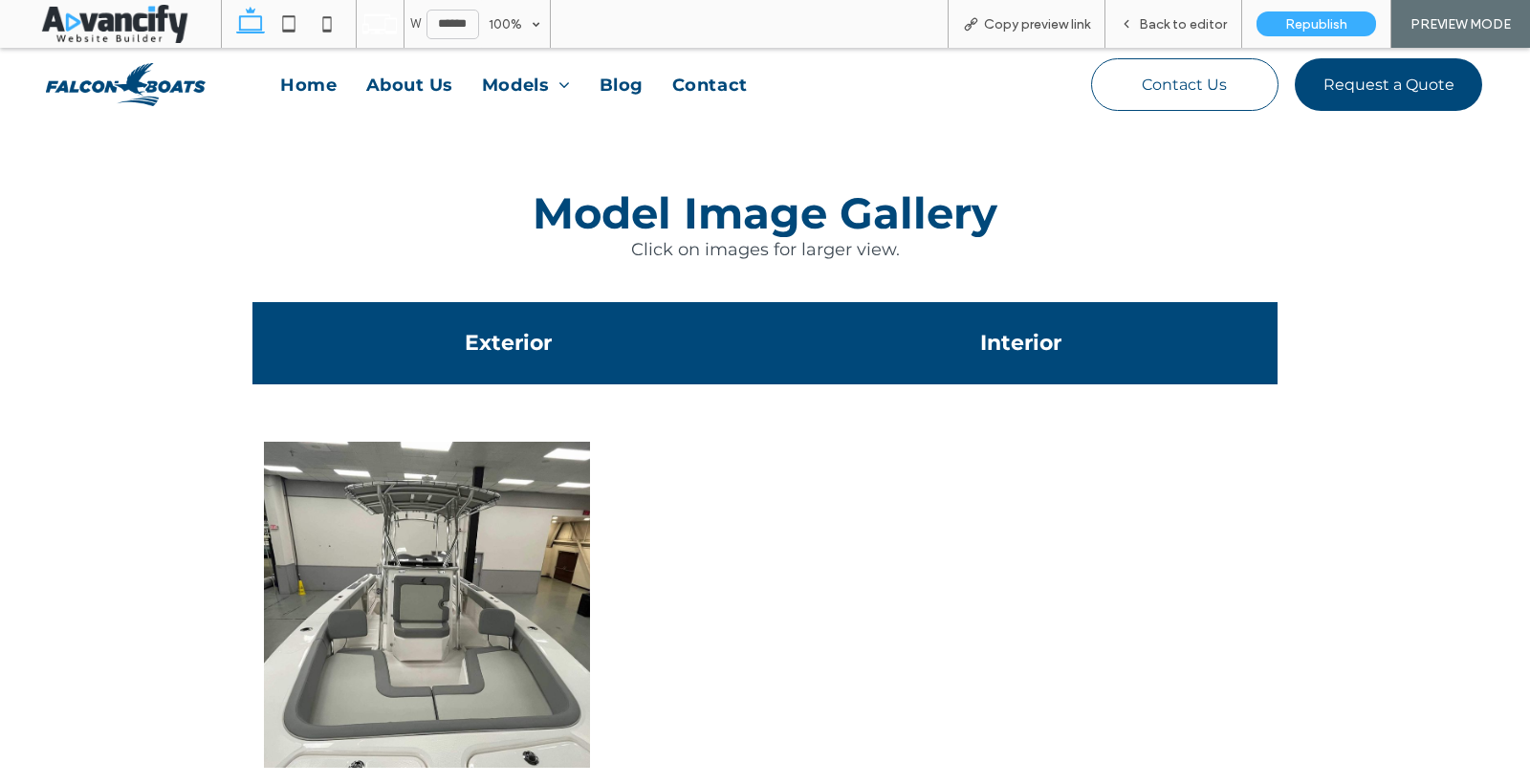
click at [469, 330] on h4 "Exterior" at bounding box center [508, 342] width 490 height 26
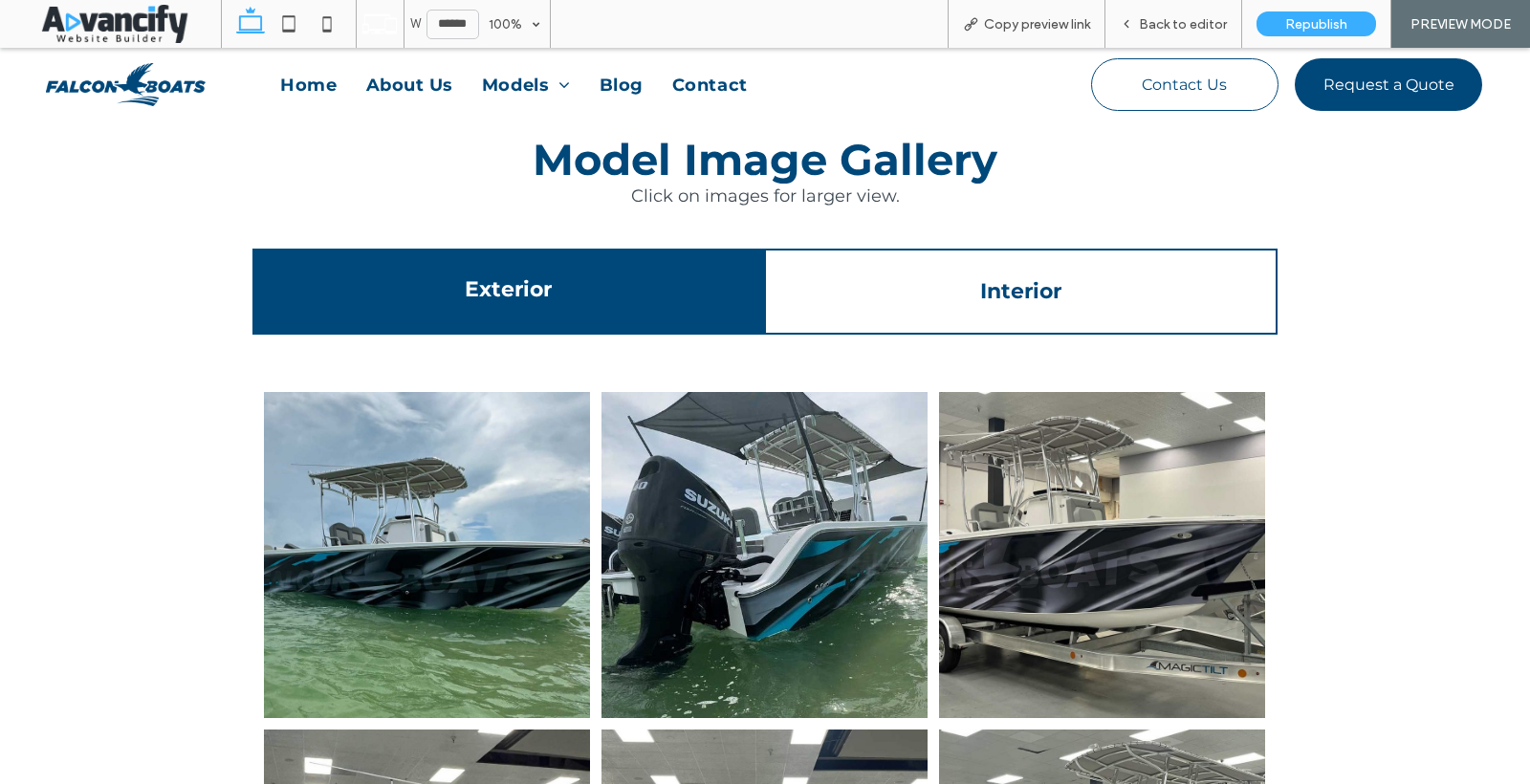
scroll to position [2937, 0]
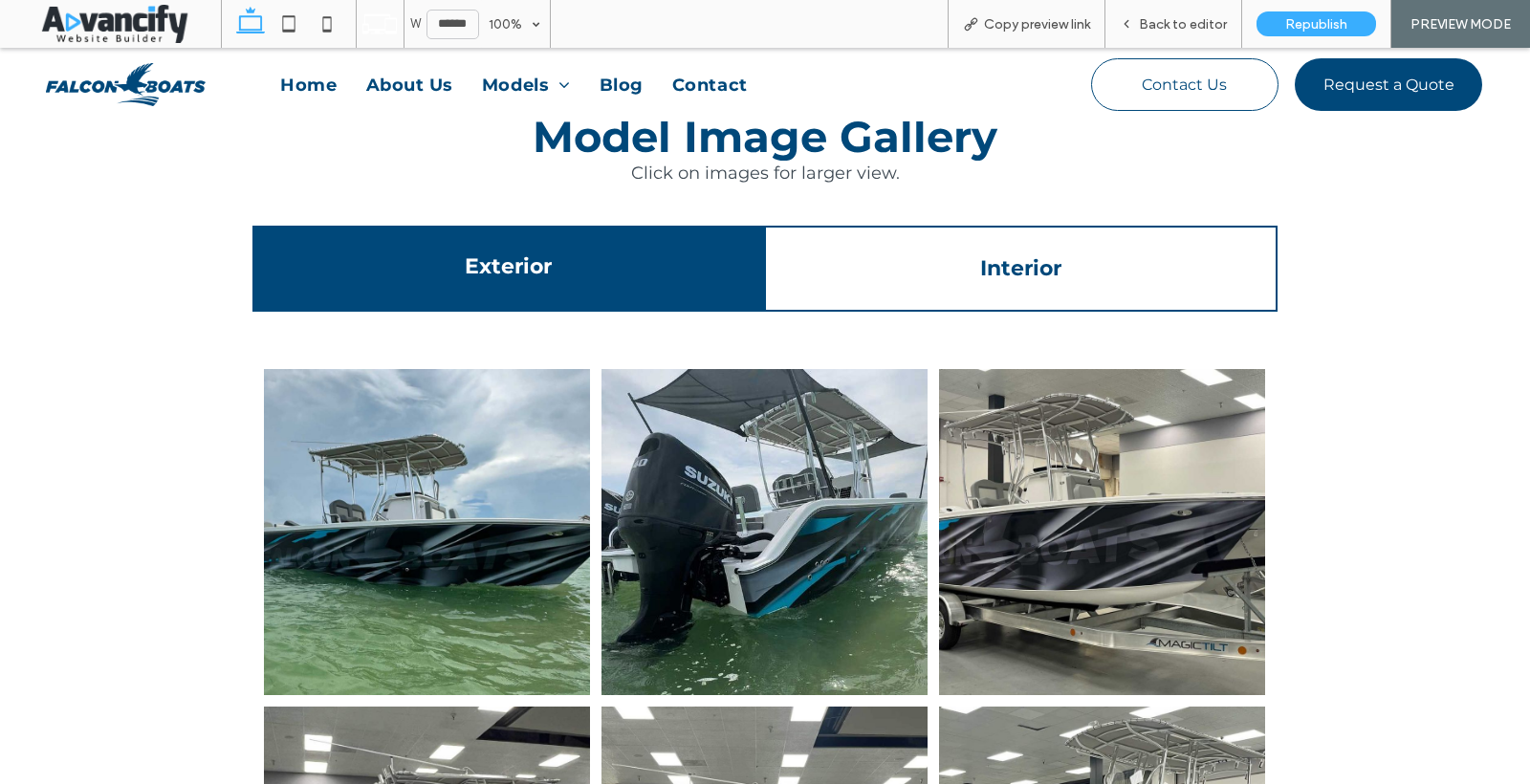
click at [339, 420] on link at bounding box center [426, 531] width 326 height 326
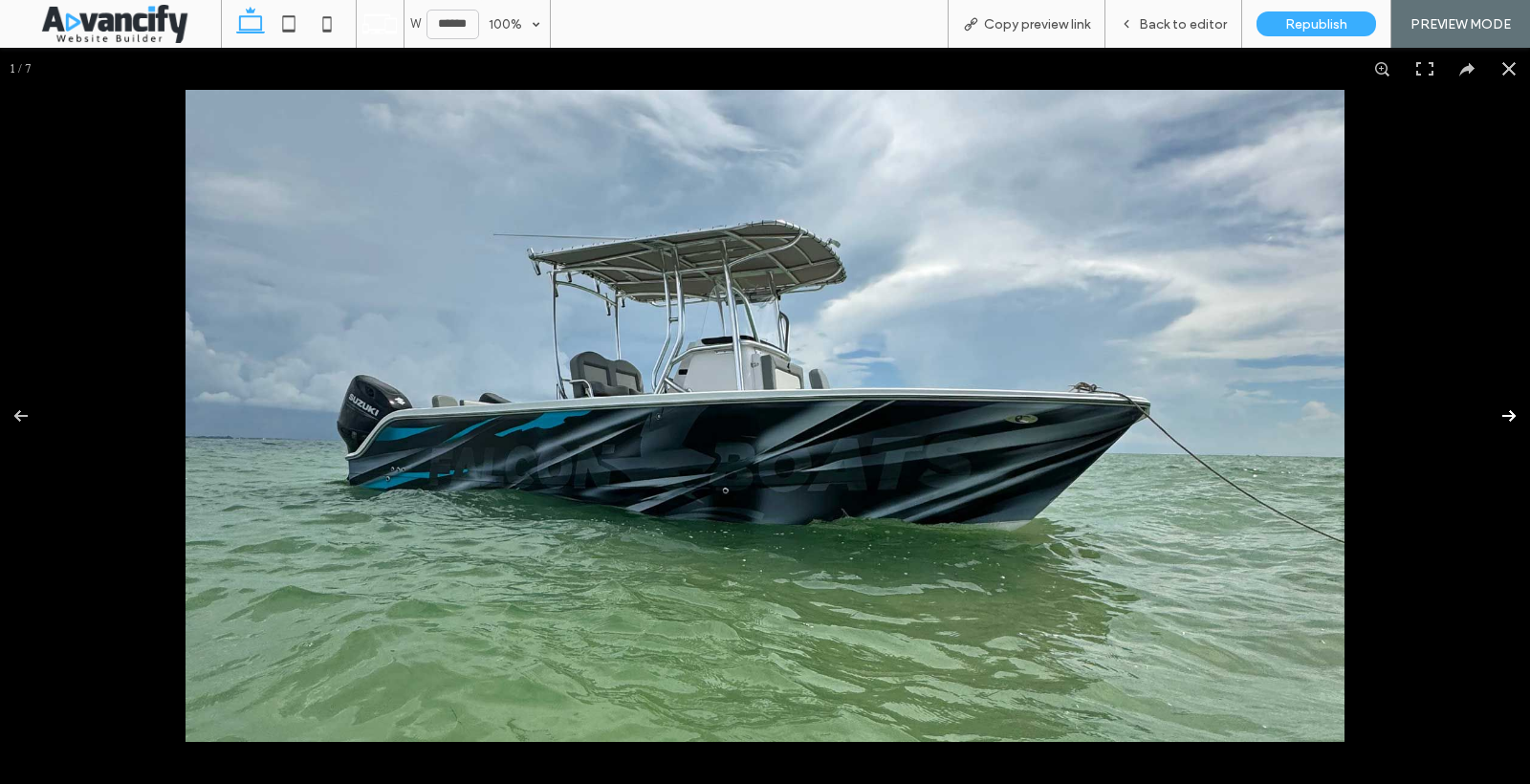
click at [1505, 413] on button at bounding box center [1496, 415] width 67 height 95
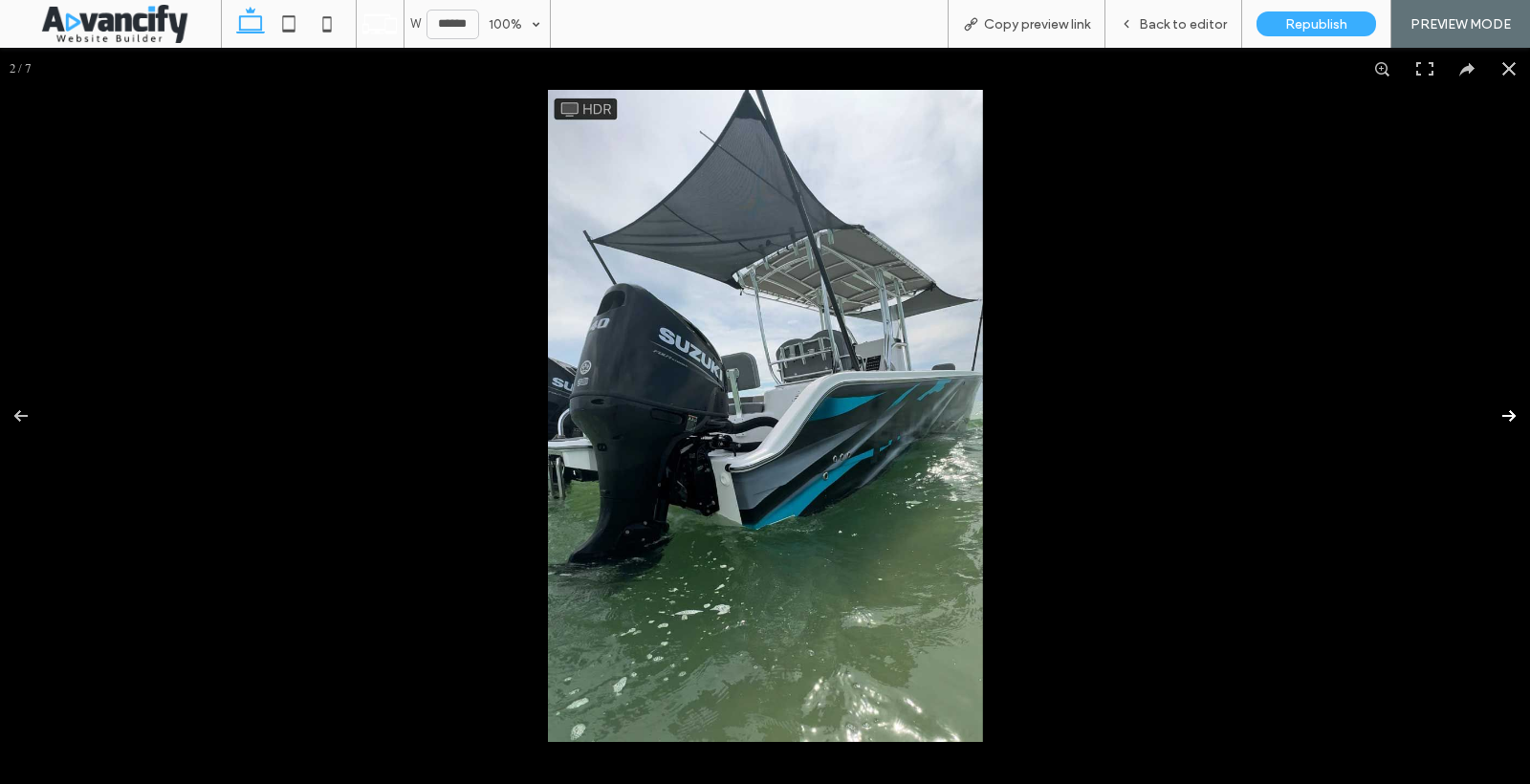
click at [1505, 413] on button at bounding box center [1496, 415] width 67 height 95
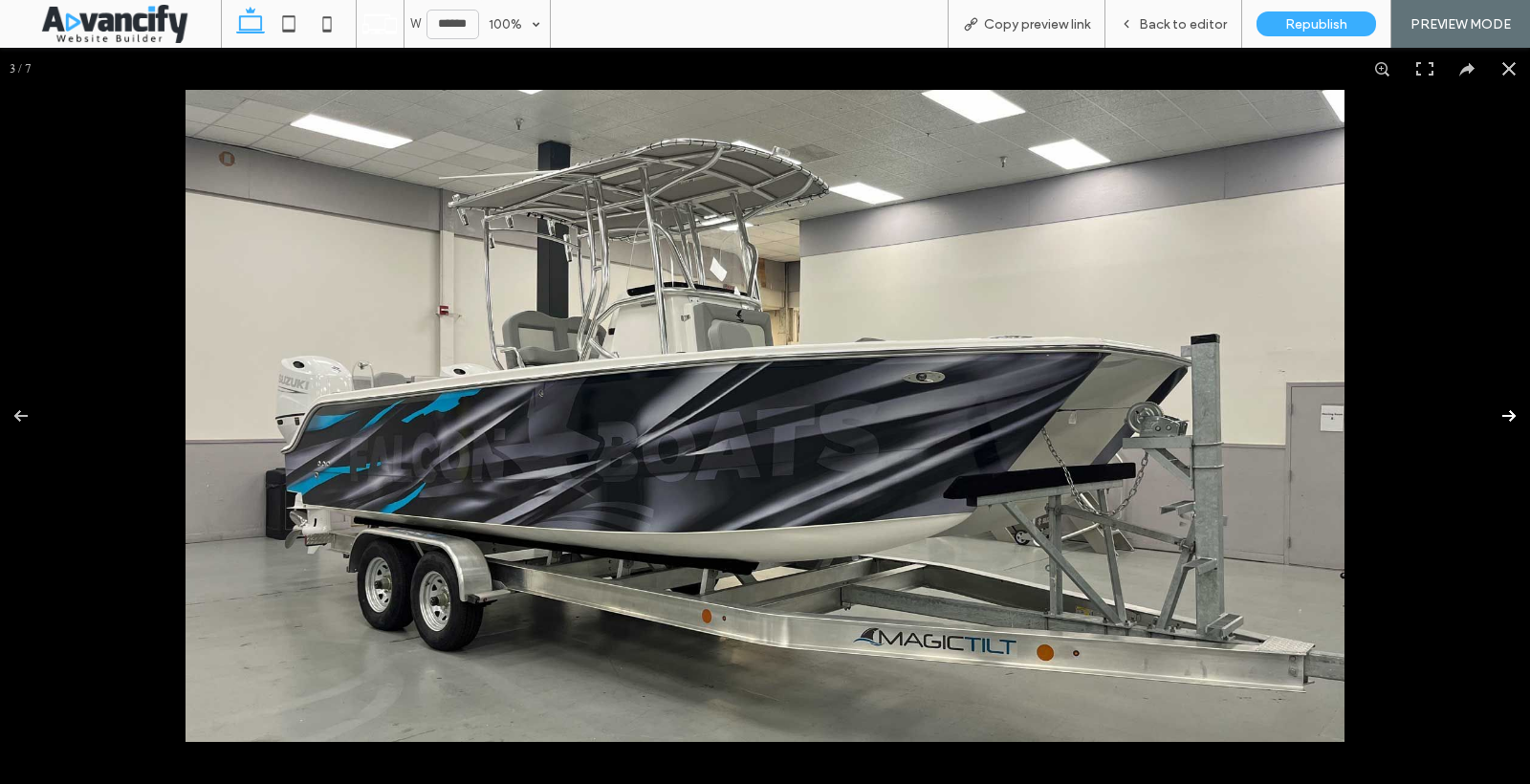
click at [1505, 413] on button at bounding box center [1496, 415] width 67 height 95
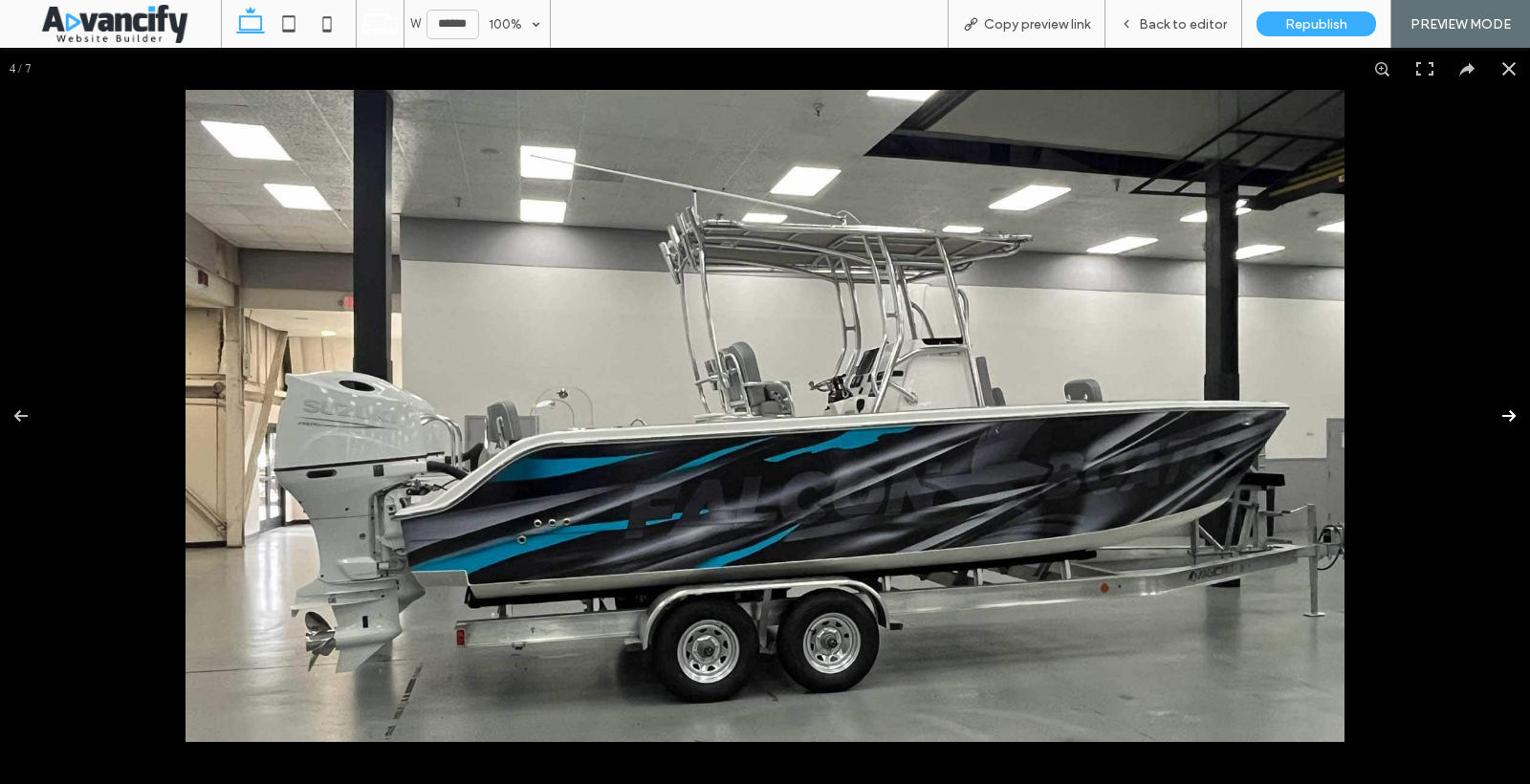
click at [1505, 413] on button at bounding box center [1496, 415] width 67 height 95
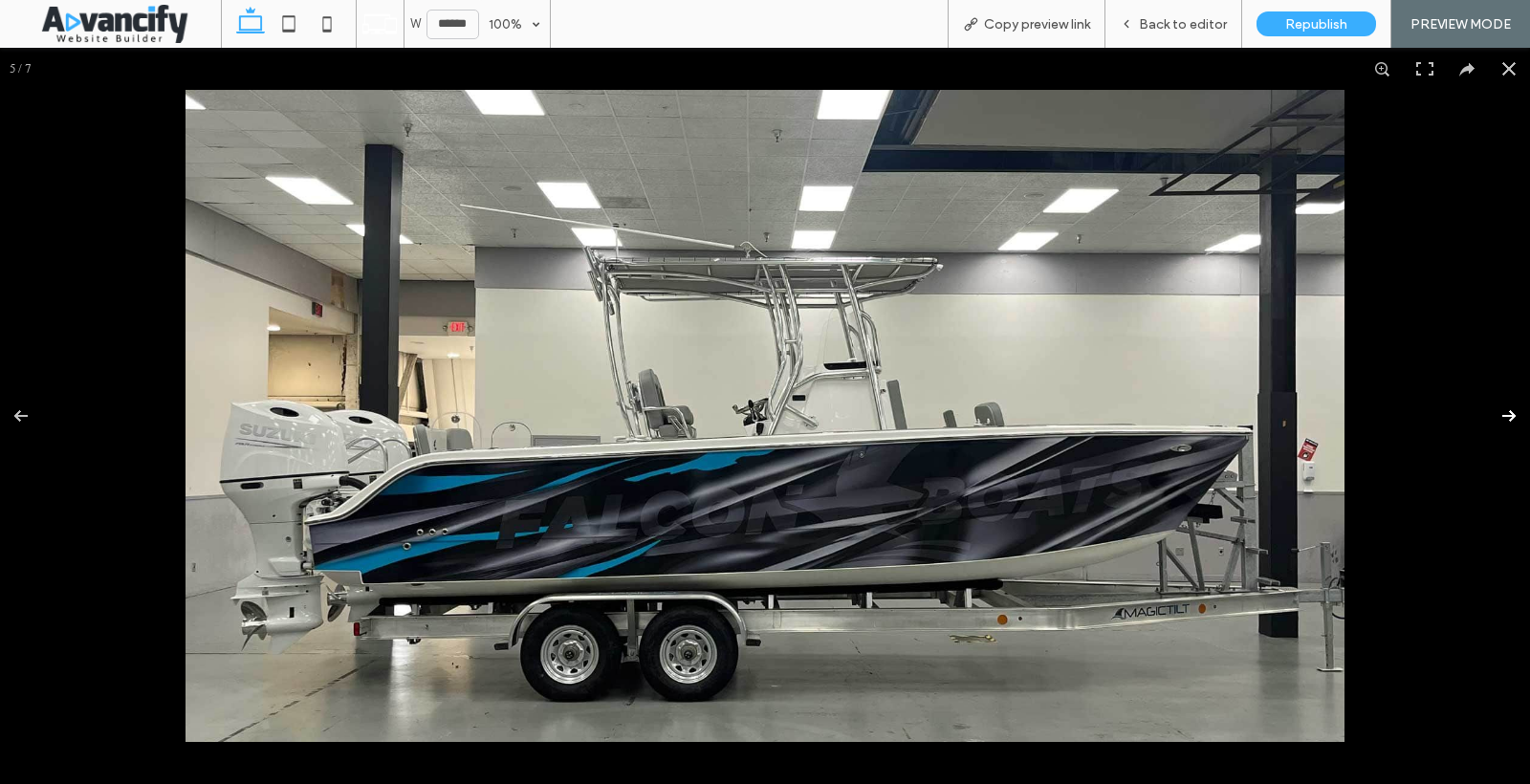
click at [1505, 413] on button at bounding box center [1496, 415] width 67 height 95
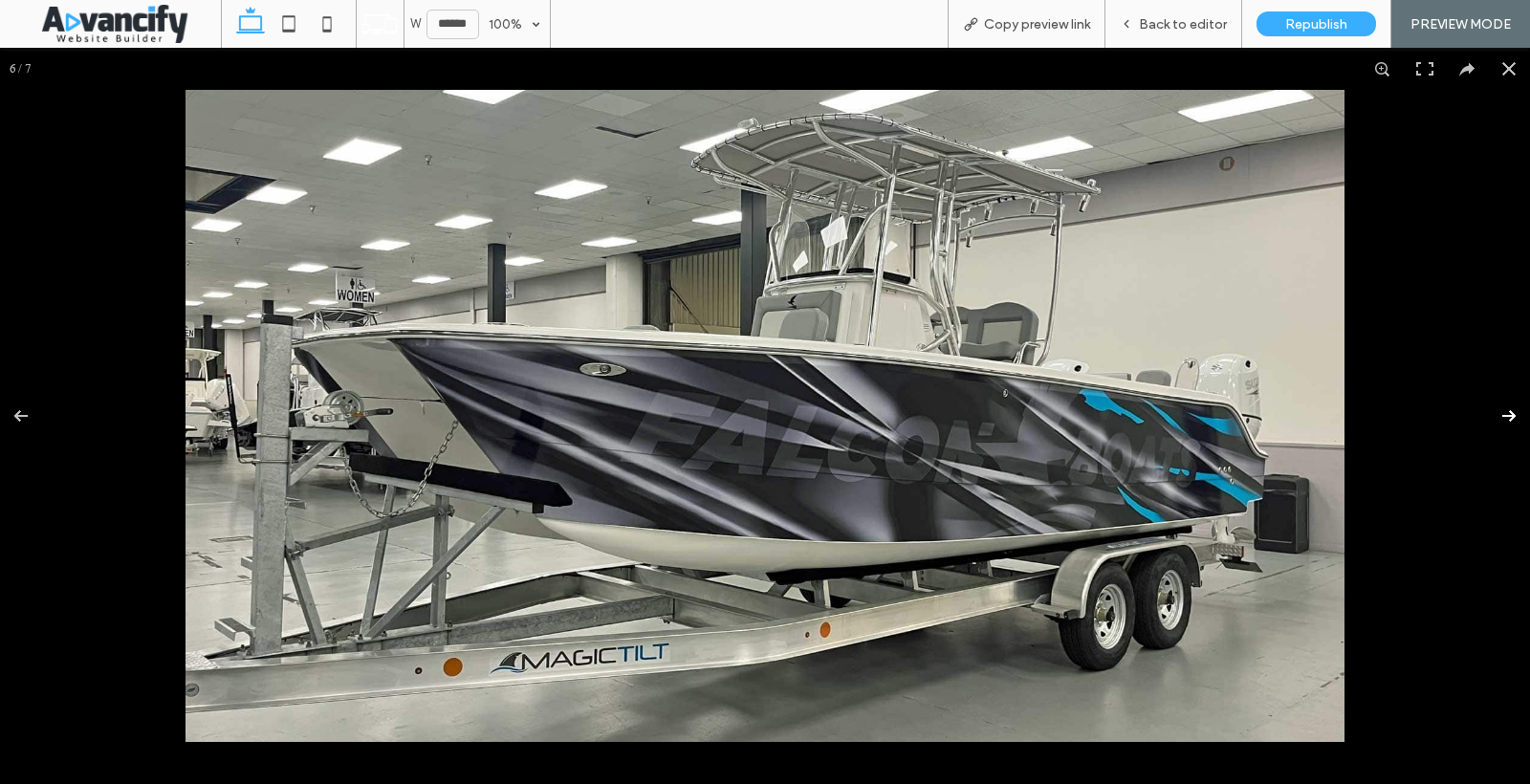
click at [1505, 413] on button at bounding box center [1496, 415] width 67 height 95
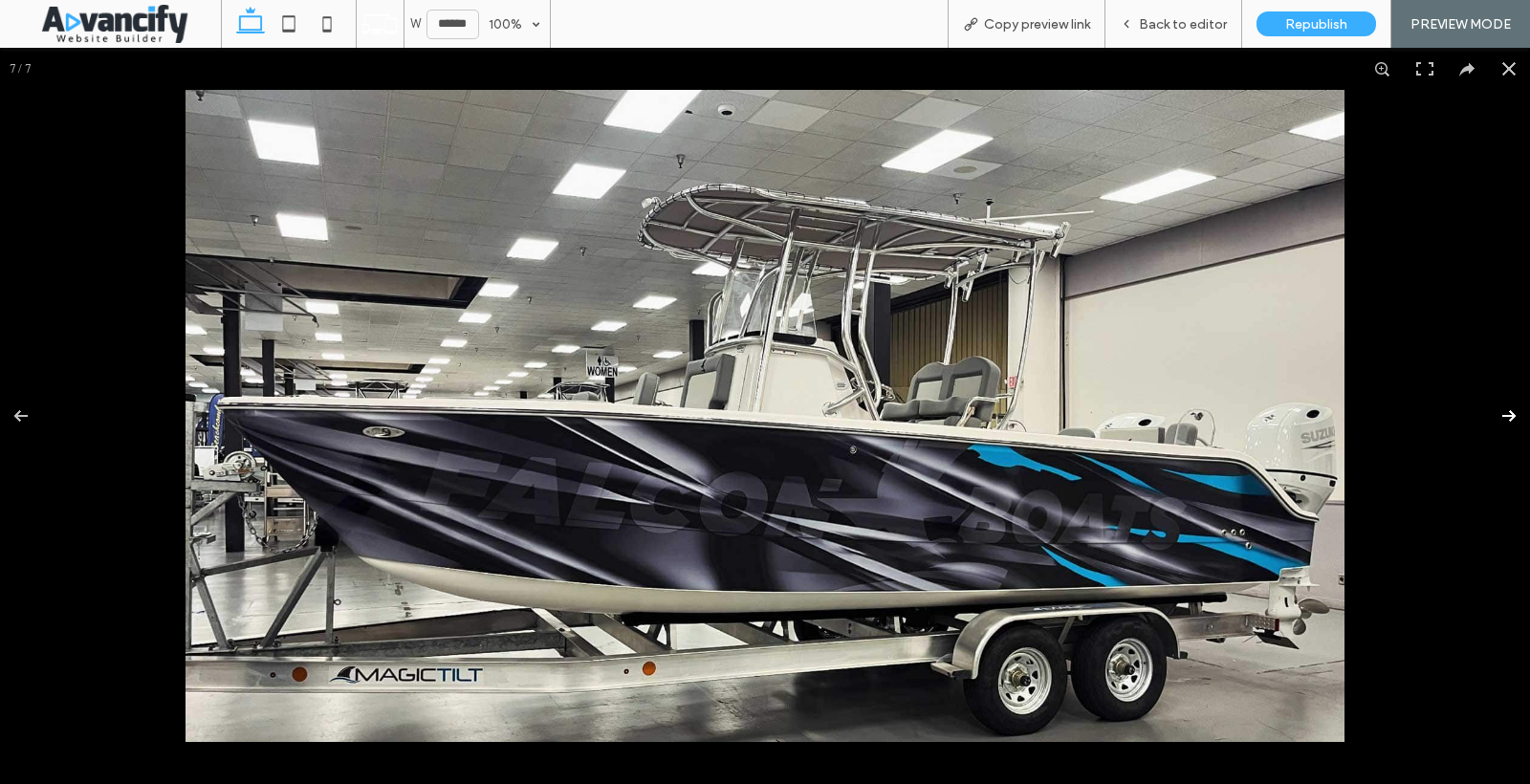
click at [1505, 413] on button at bounding box center [1496, 415] width 67 height 95
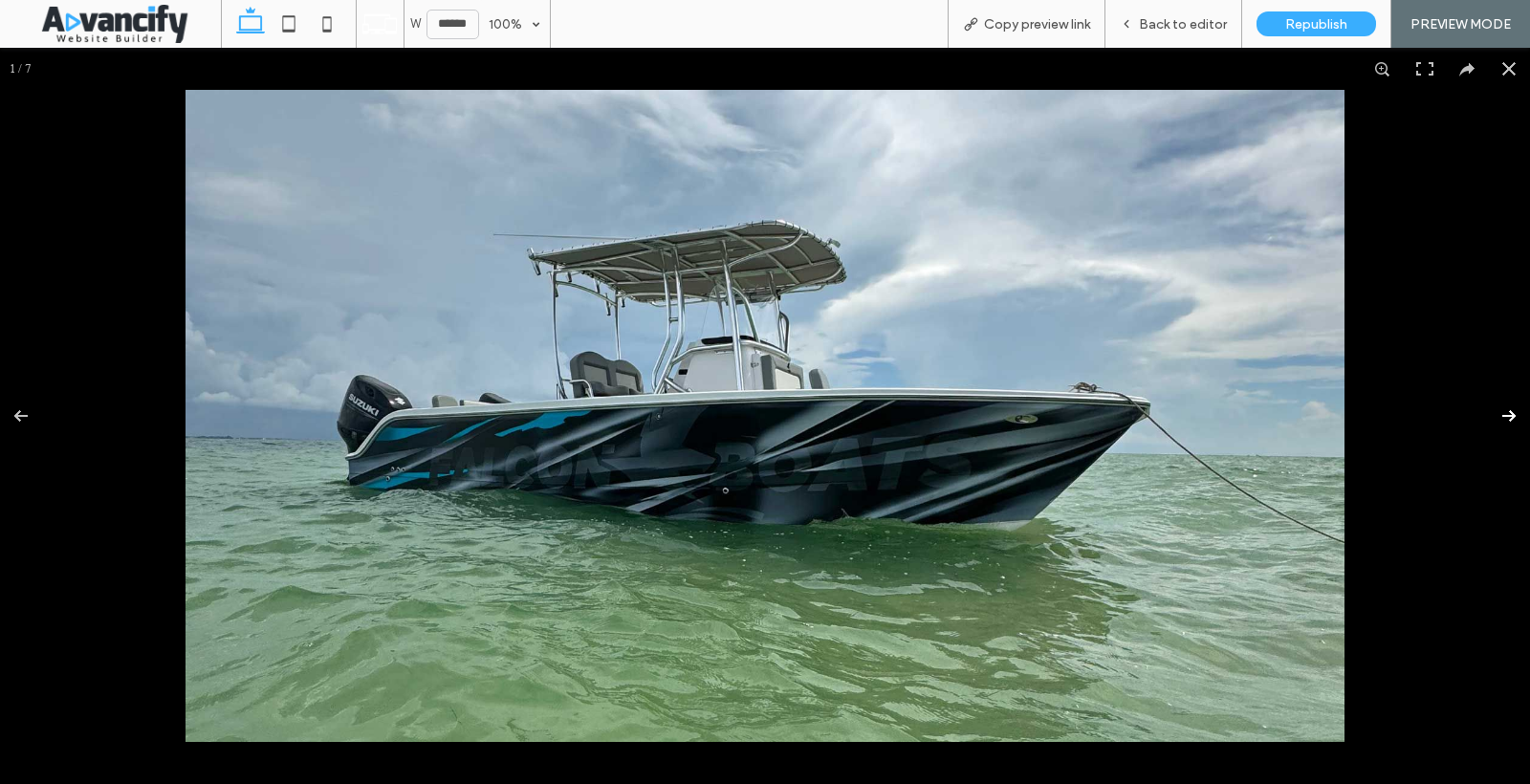
click at [1510, 414] on button at bounding box center [1496, 415] width 67 height 95
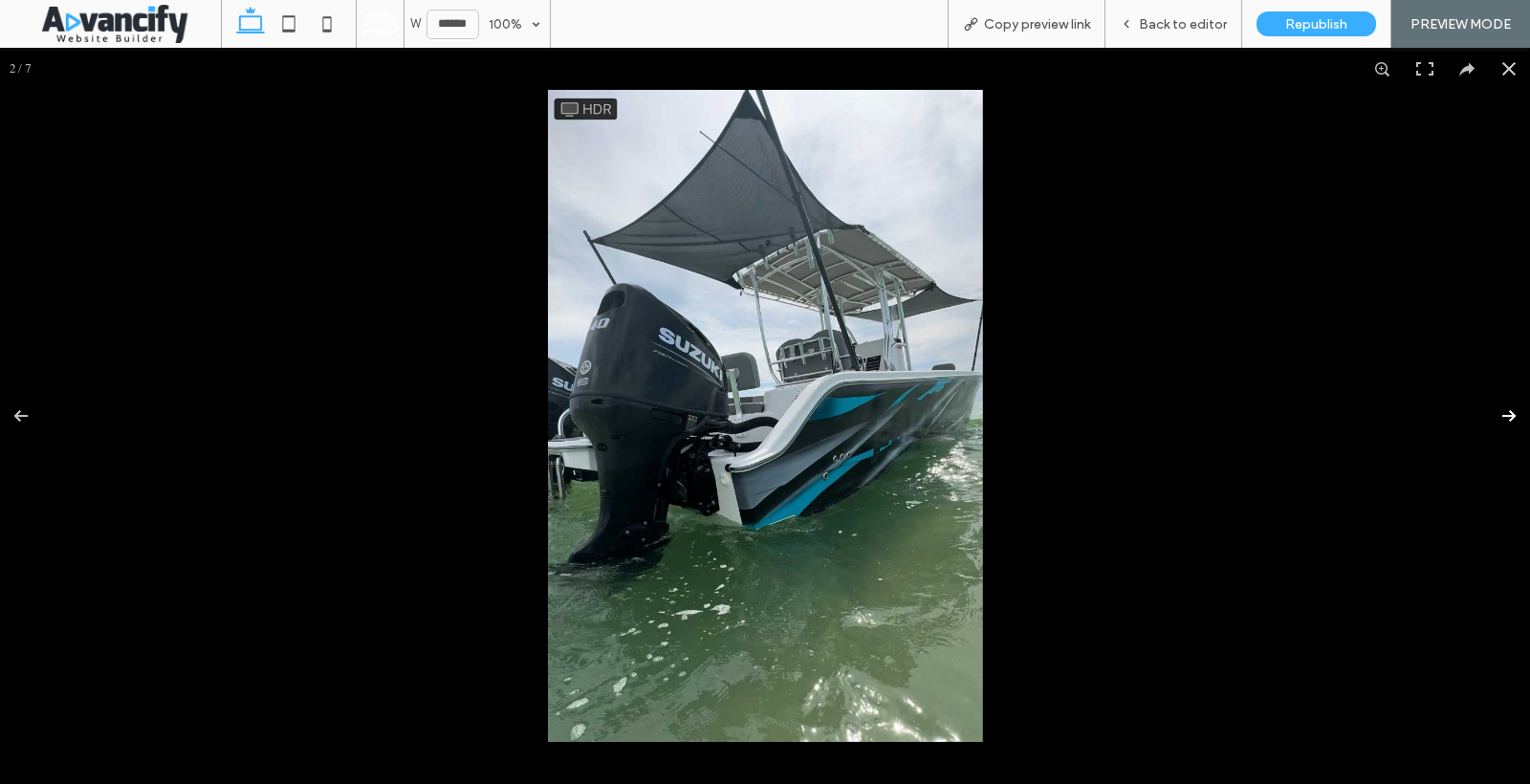
click at [1510, 414] on button at bounding box center [1496, 415] width 67 height 95
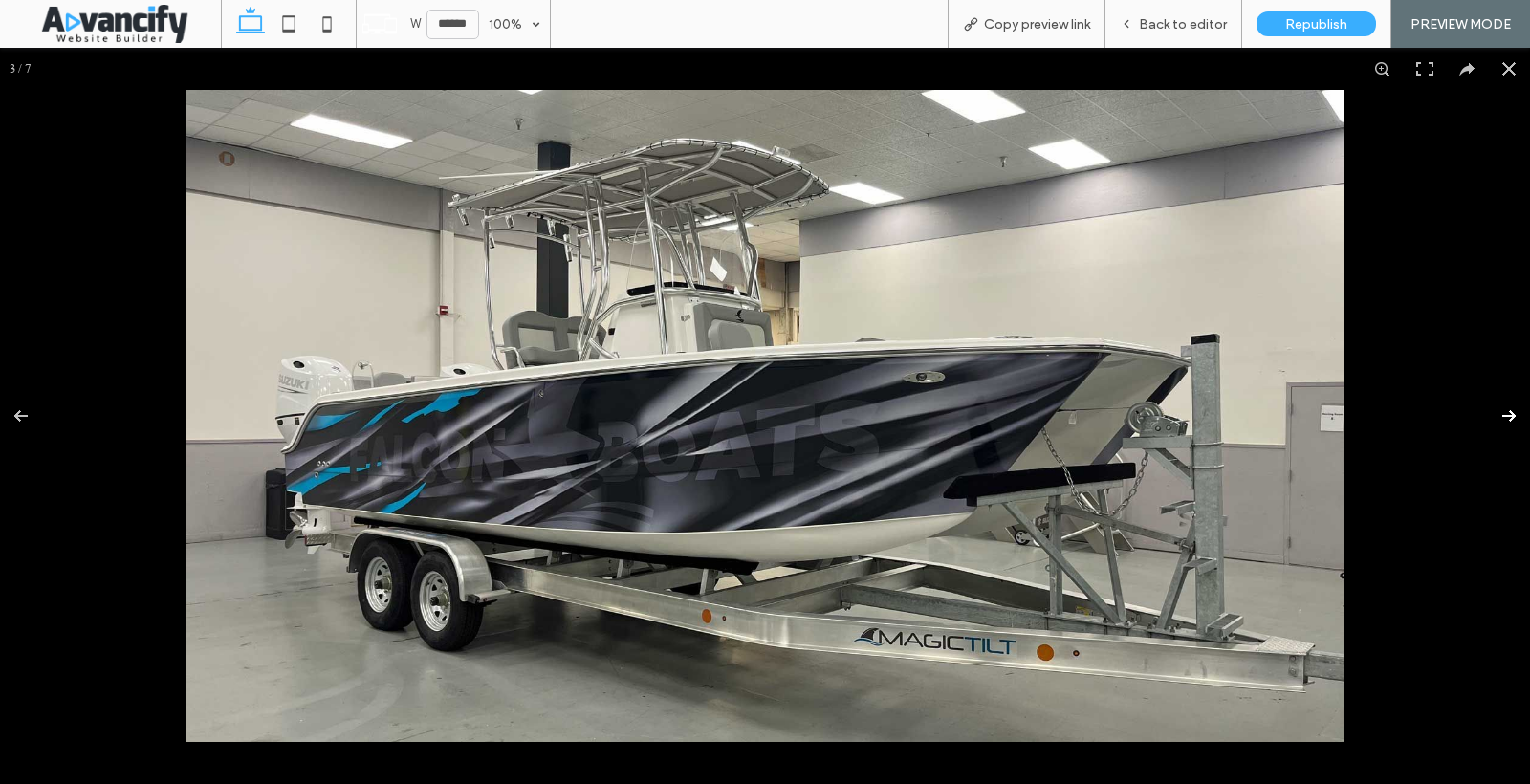
click at [1510, 414] on button at bounding box center [1496, 415] width 67 height 95
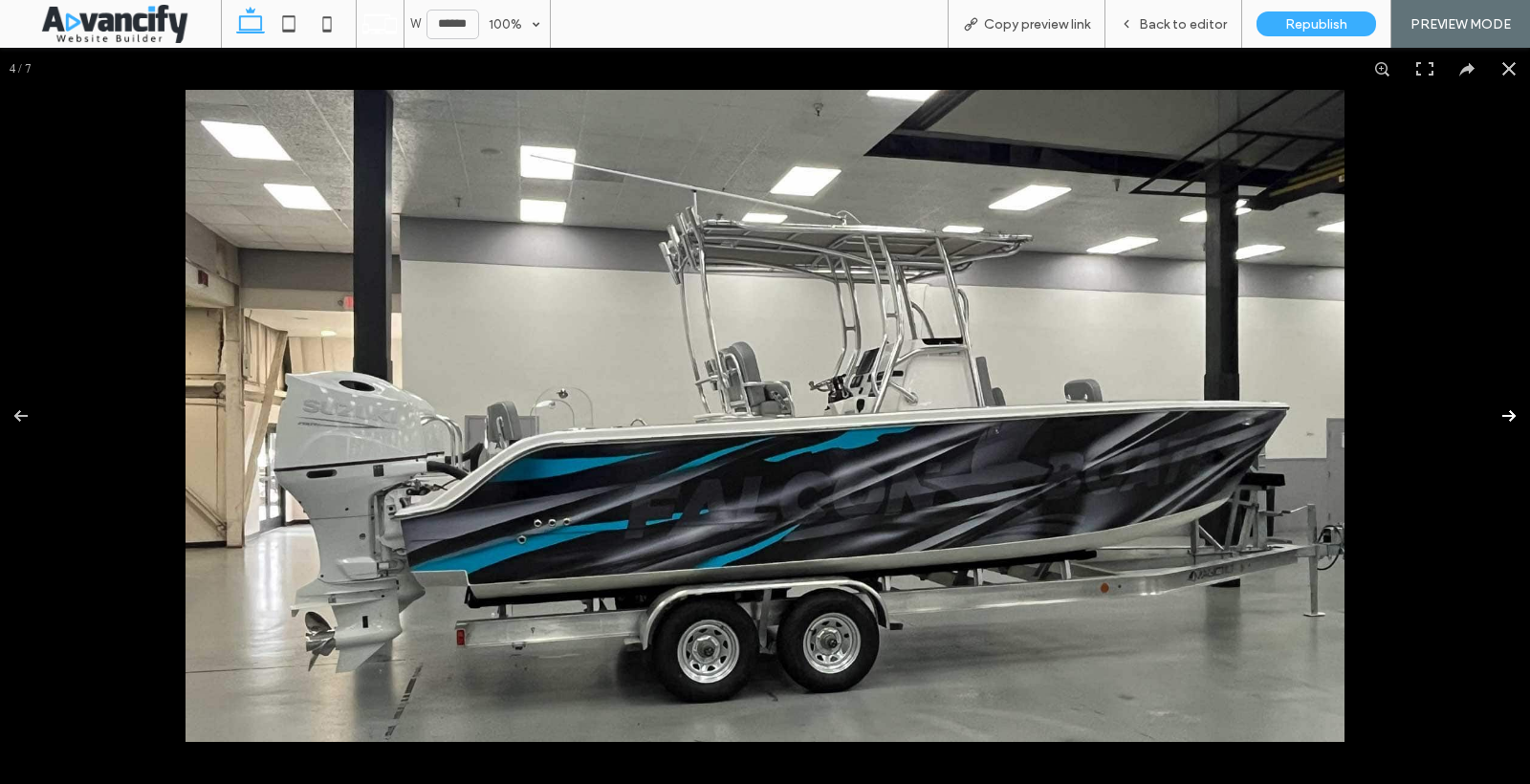
click at [1510, 414] on button at bounding box center [1496, 415] width 67 height 95
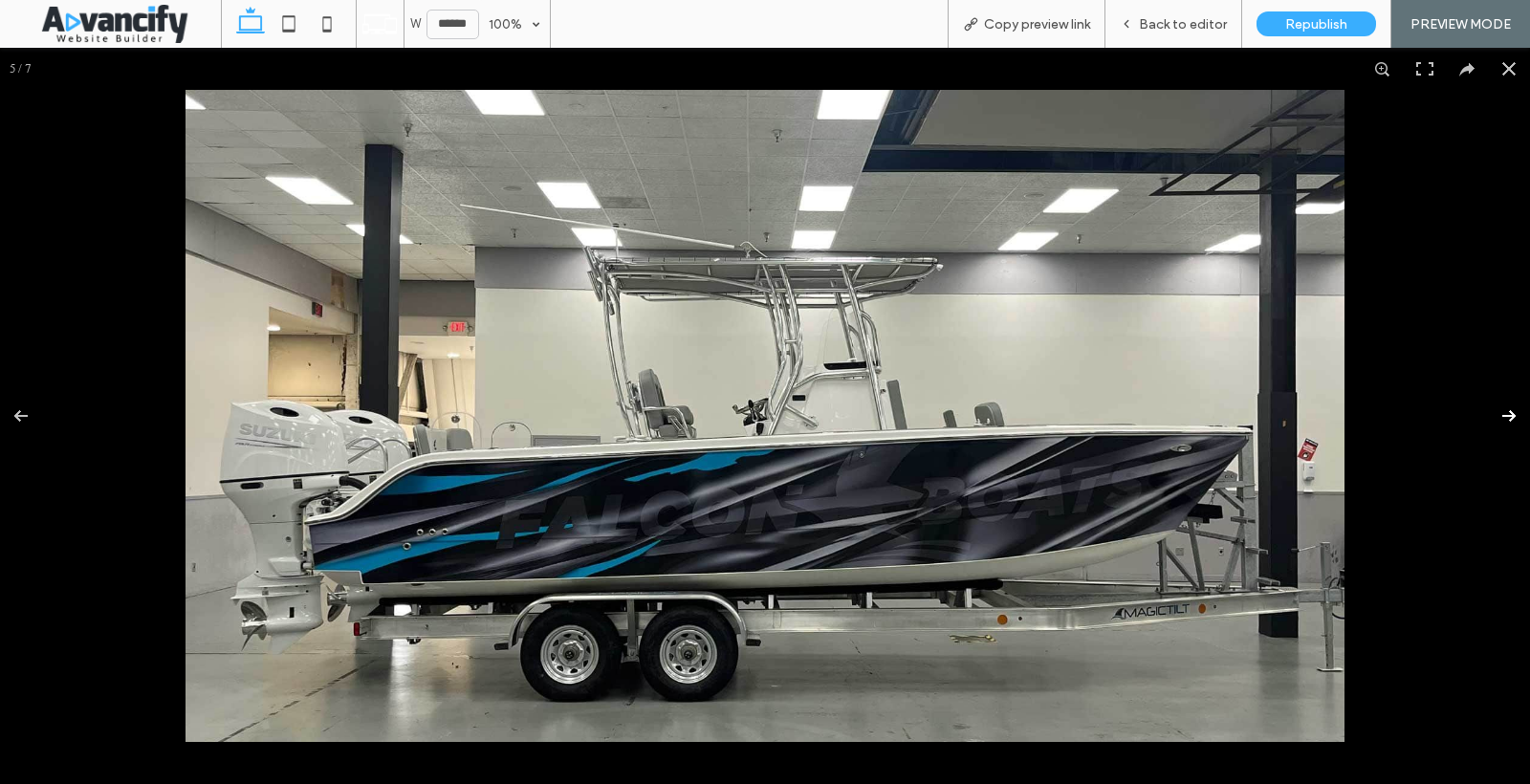
click at [1510, 414] on button at bounding box center [1496, 415] width 67 height 95
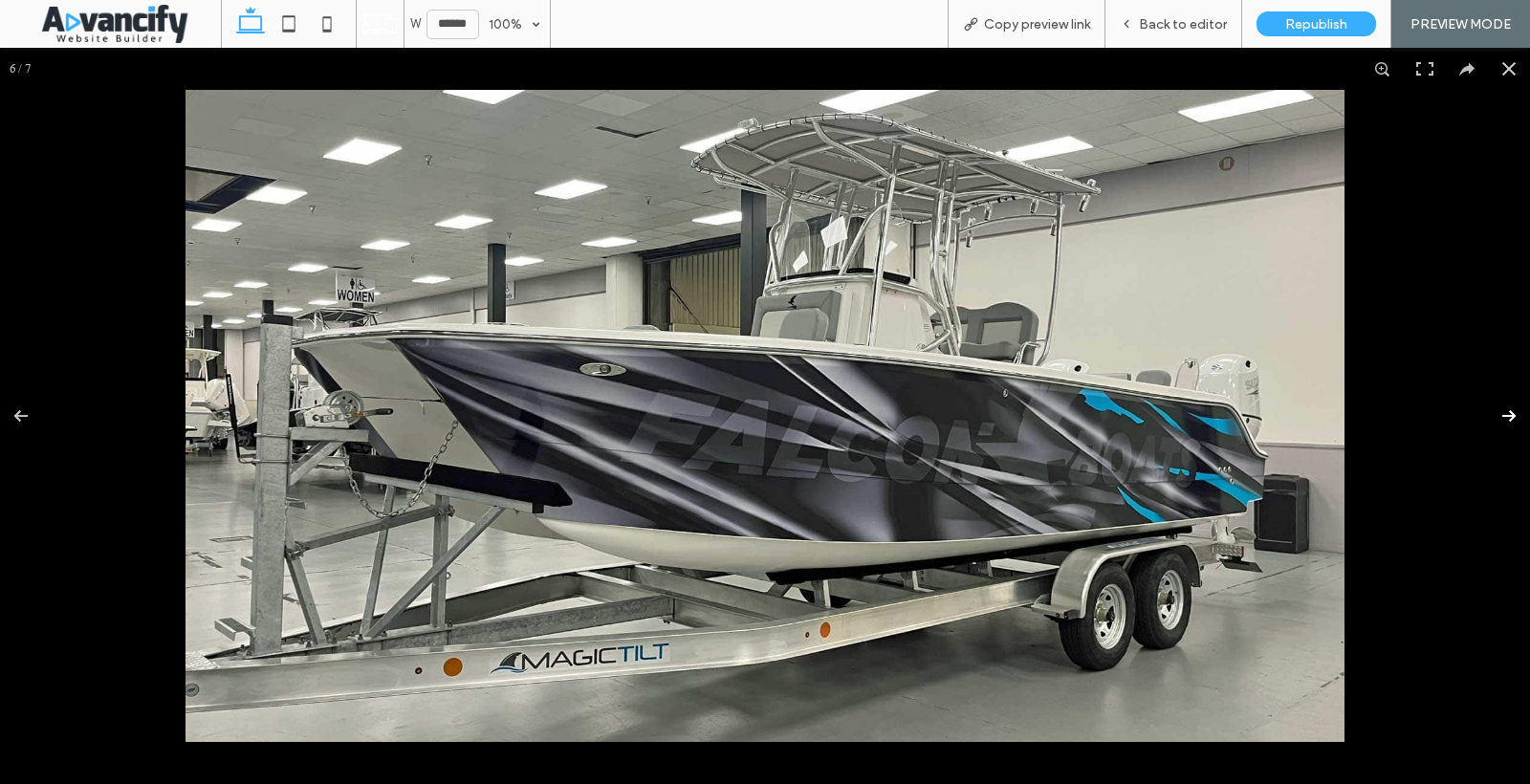
click at [1510, 414] on button at bounding box center [1496, 415] width 67 height 95
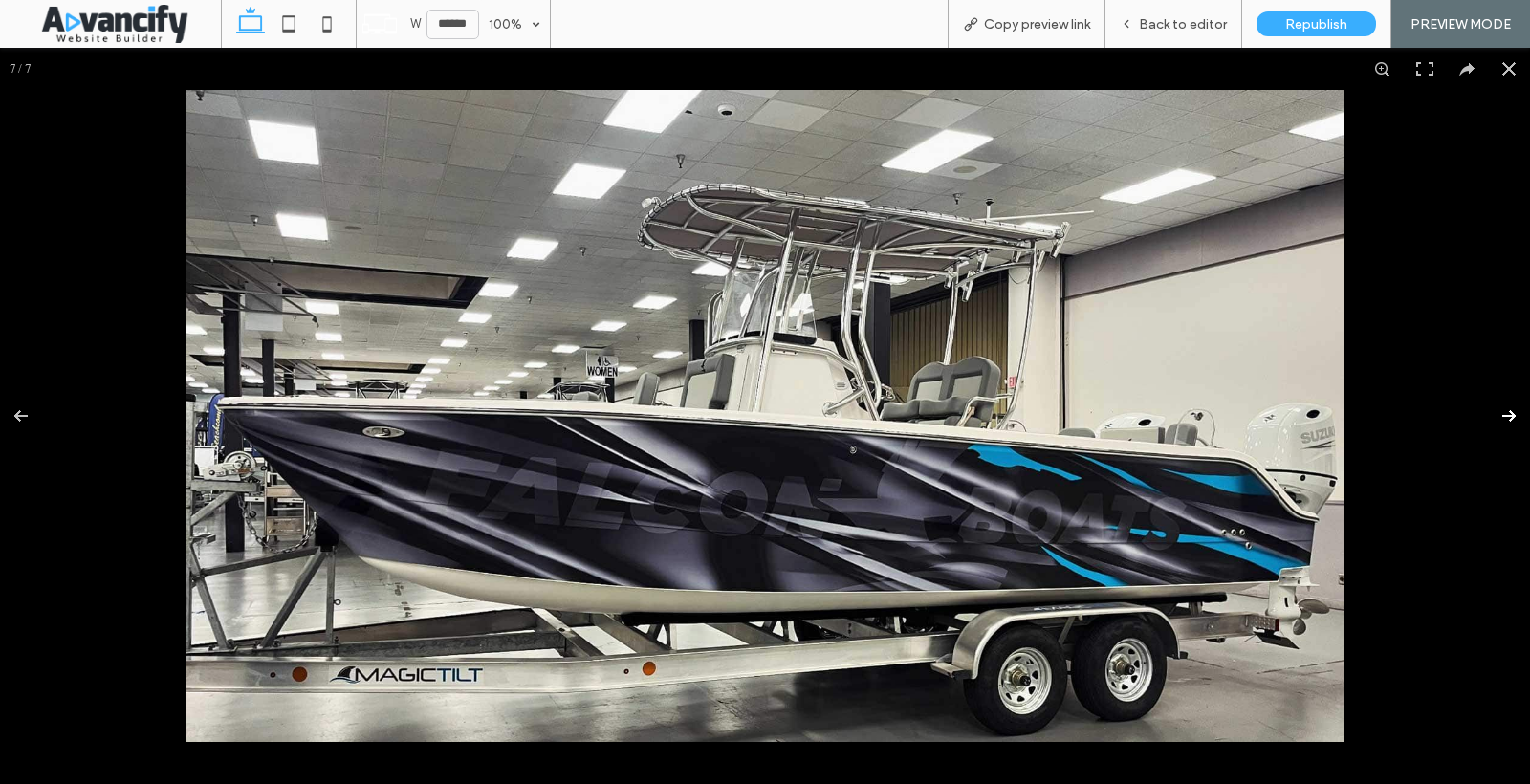
click at [1510, 414] on button at bounding box center [1496, 415] width 67 height 95
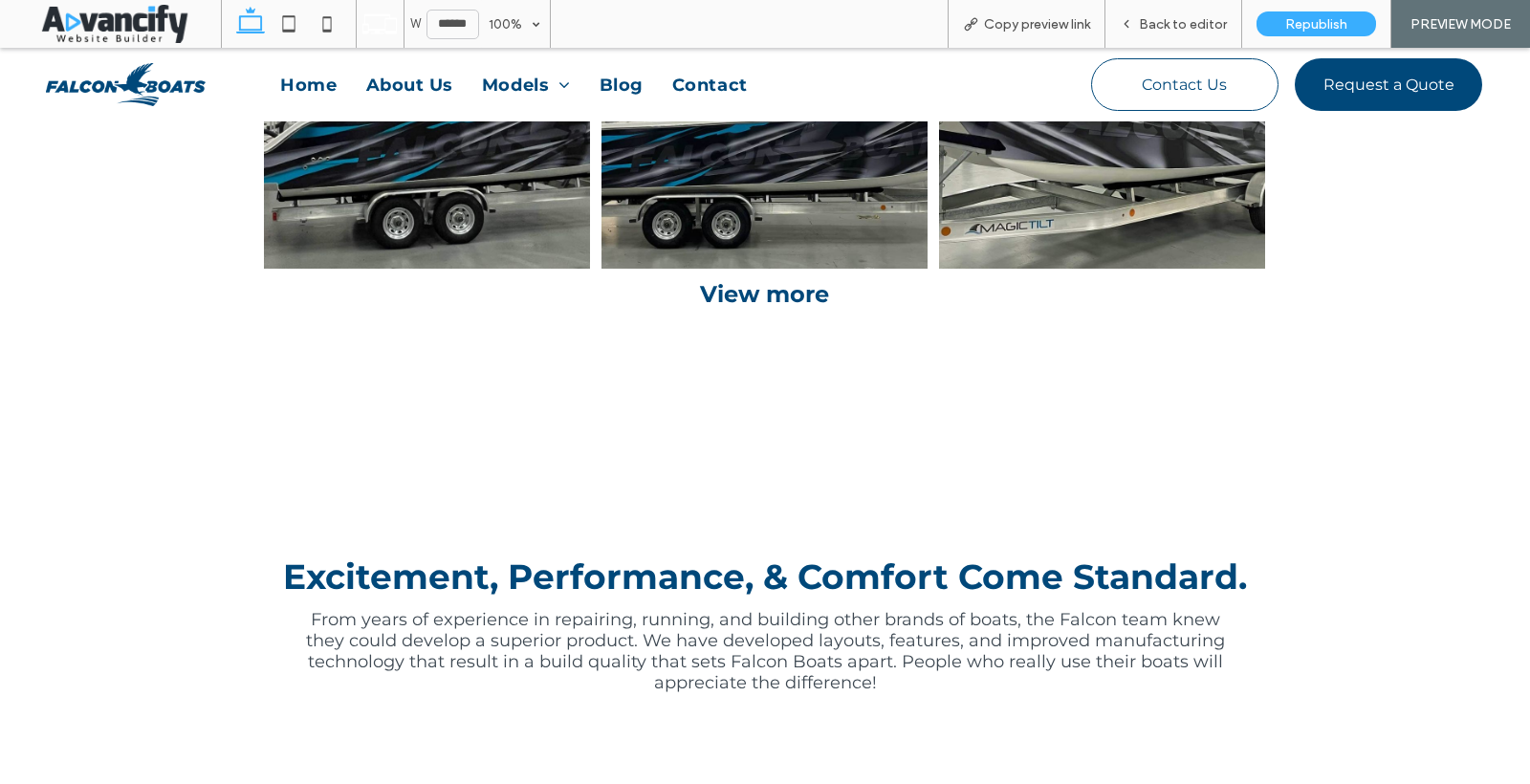
scroll to position [3677, 0]
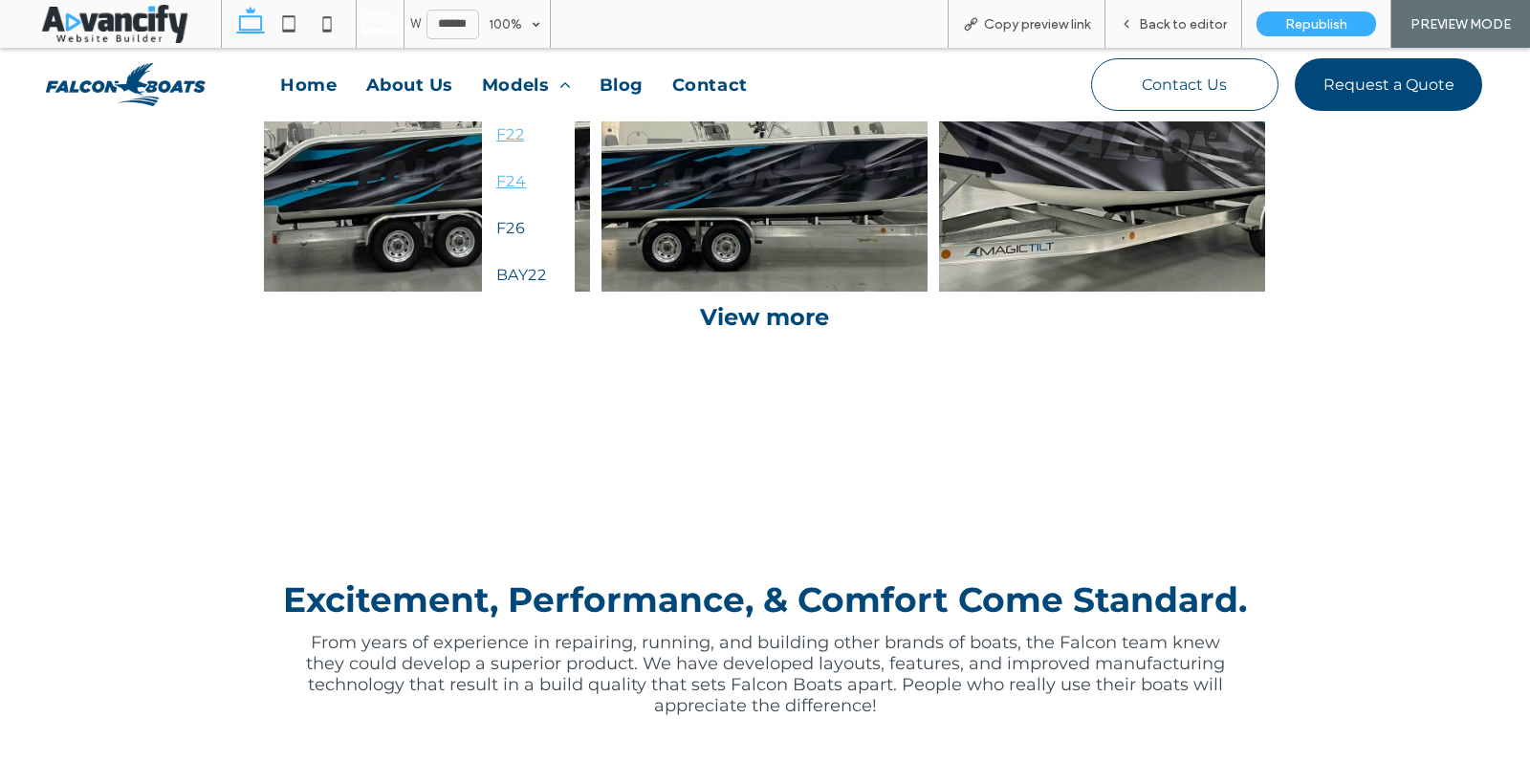
click at [512, 119] on link "F22" at bounding box center [528, 134] width 92 height 47
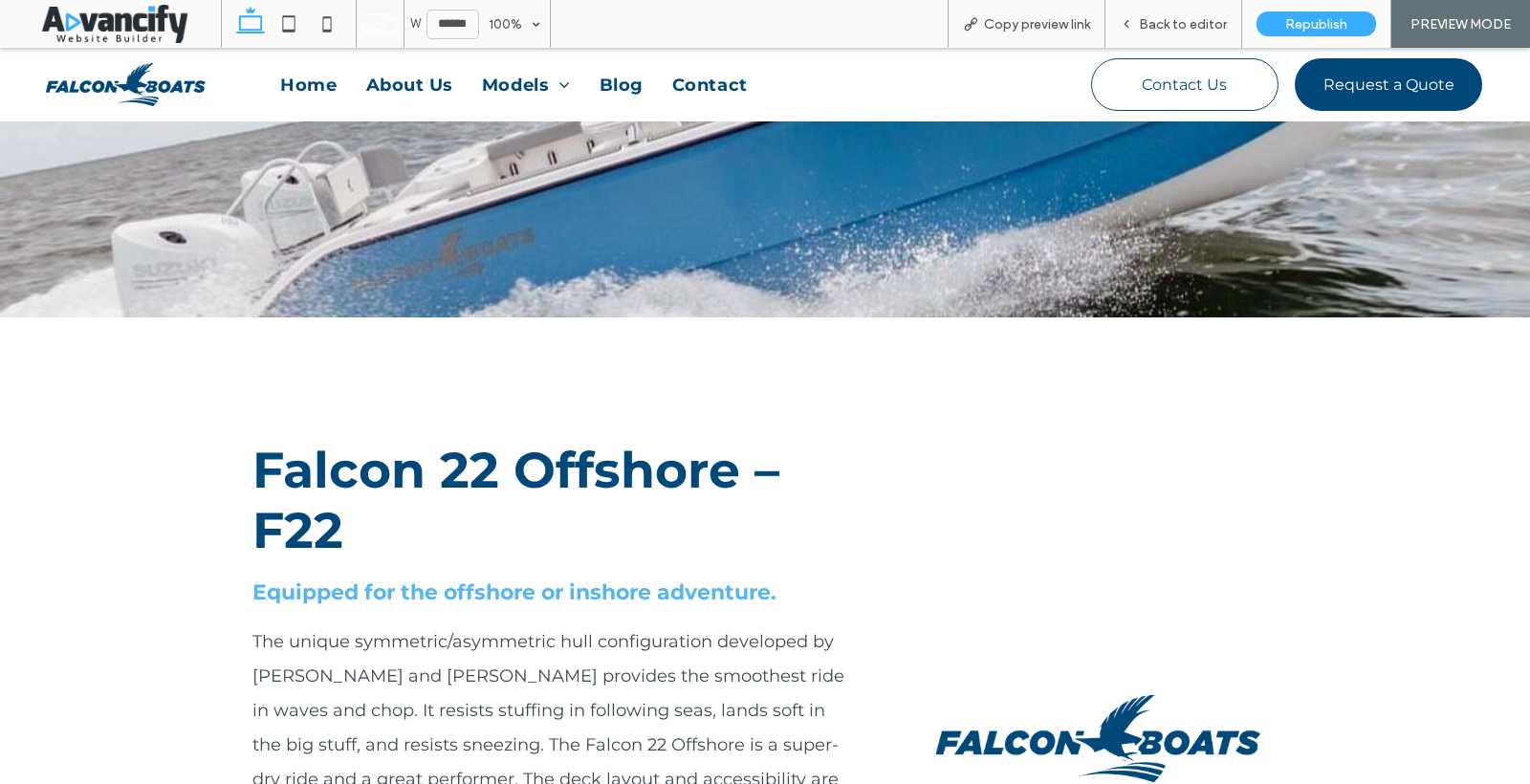
scroll to position [14, 0]
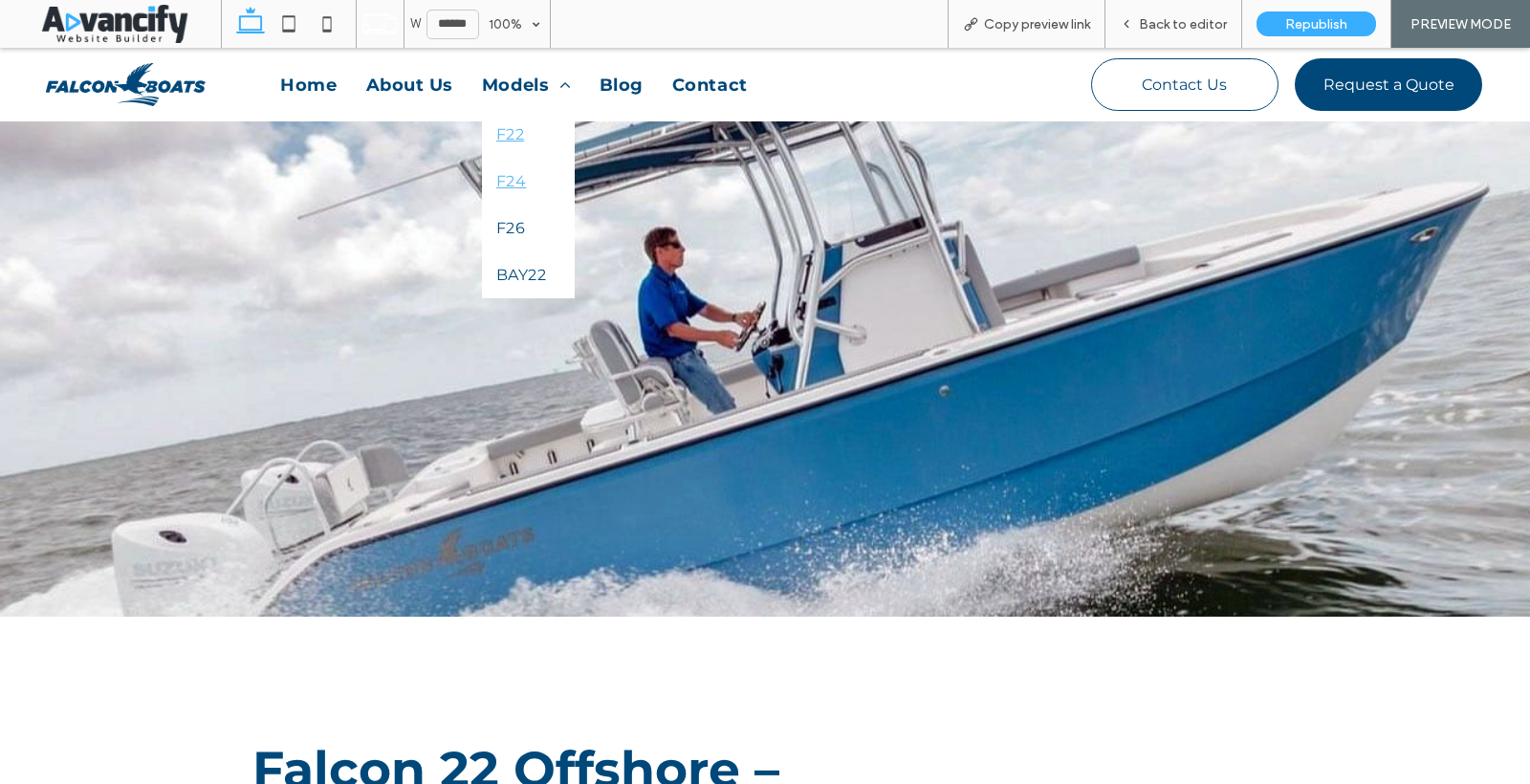
click at [499, 188] on span "F24" at bounding box center [511, 181] width 29 height 18
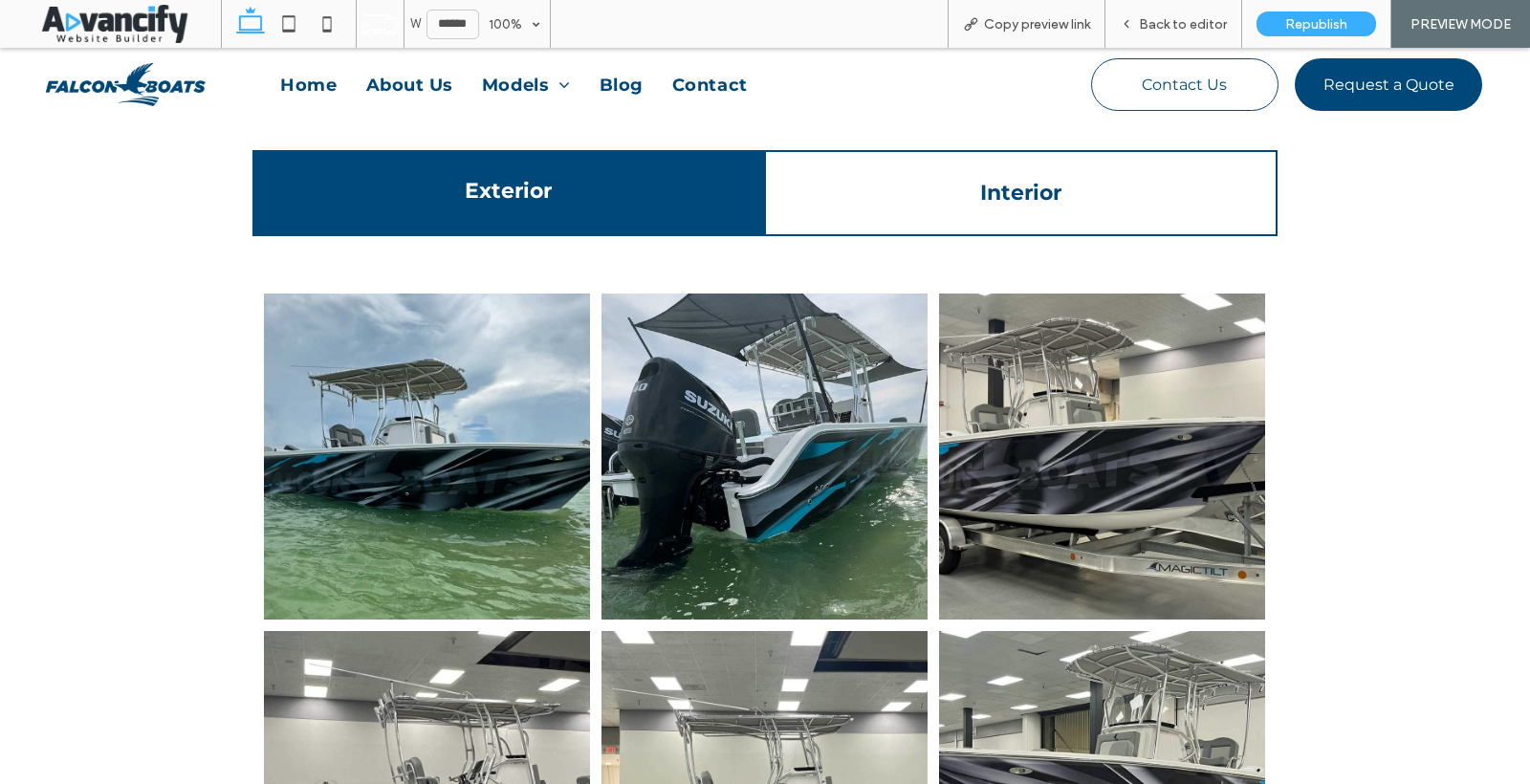
scroll to position [3017, 0]
